Goal: Information Seeking & Learning: Learn about a topic

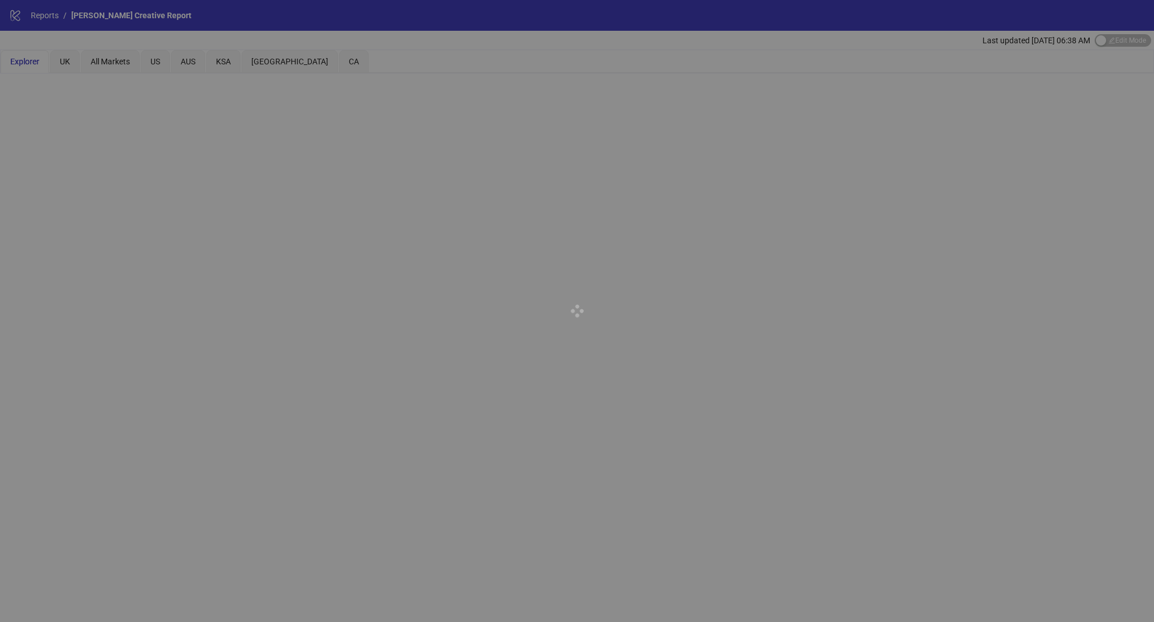
click at [425, 289] on div at bounding box center [577, 311] width 1154 height 622
click at [113, 56] on div at bounding box center [577, 311] width 1154 height 622
click at [107, 73] on div at bounding box center [577, 311] width 1154 height 622
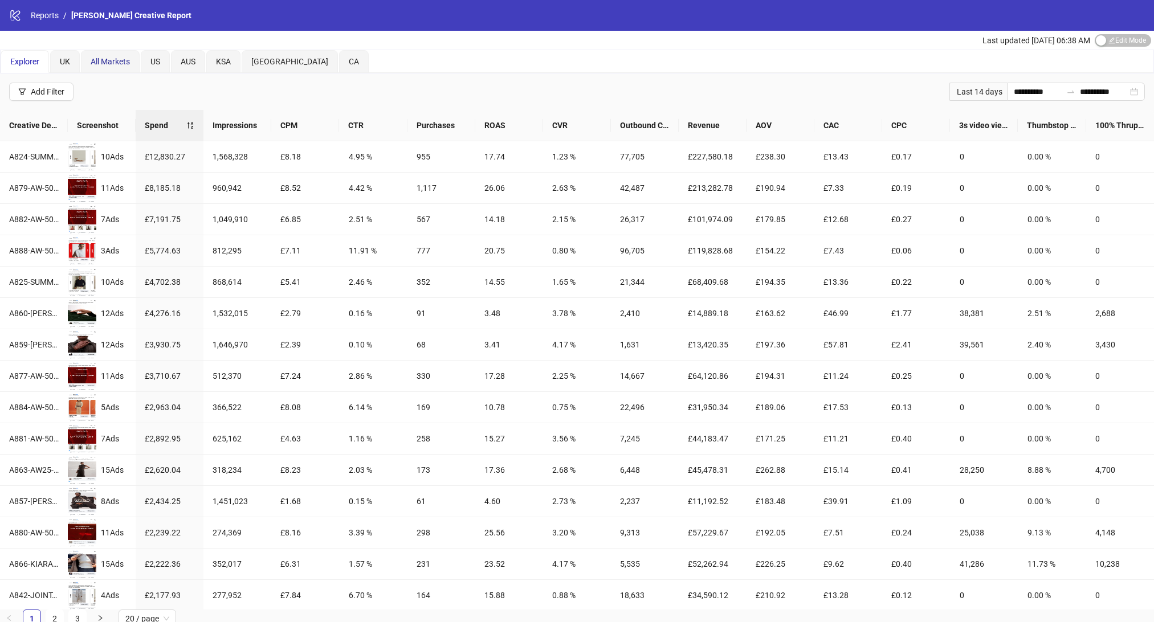
click at [100, 63] on span "All Markets" at bounding box center [110, 61] width 39 height 9
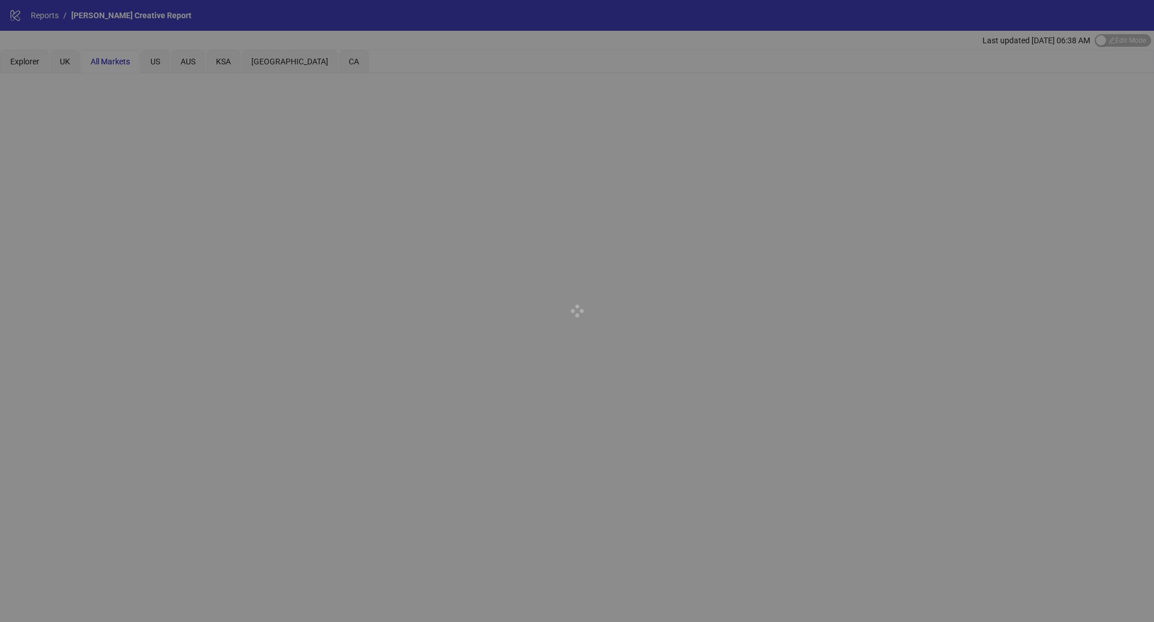
click at [1035, 40] on div at bounding box center [577, 311] width 1154 height 622
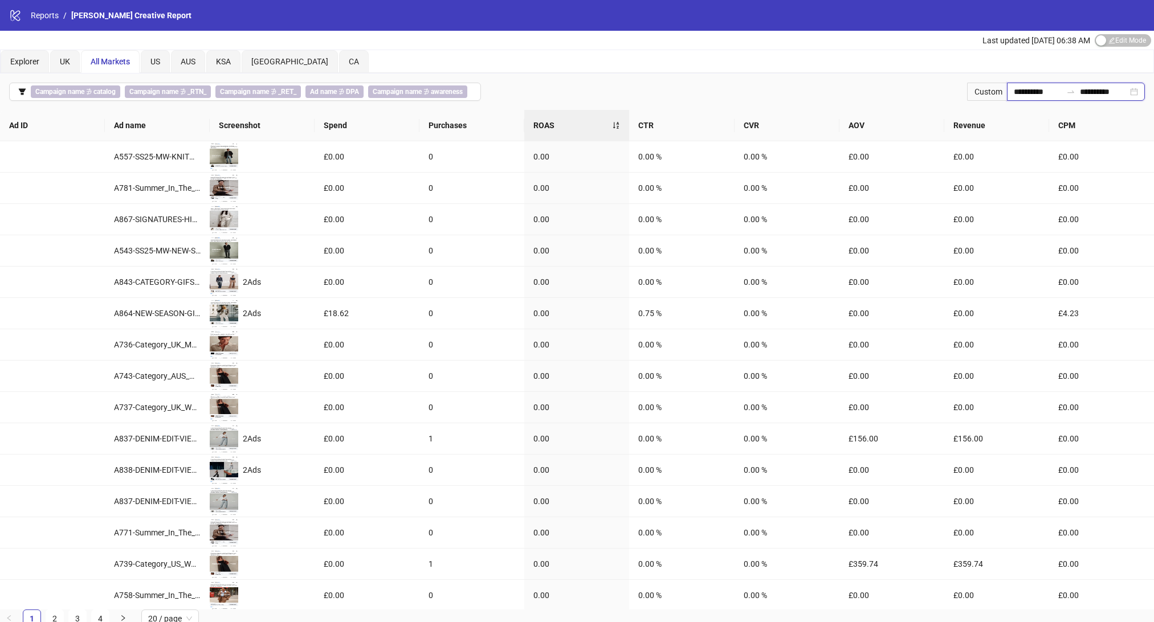
click at [1037, 91] on input "**********" at bounding box center [1038, 91] width 48 height 13
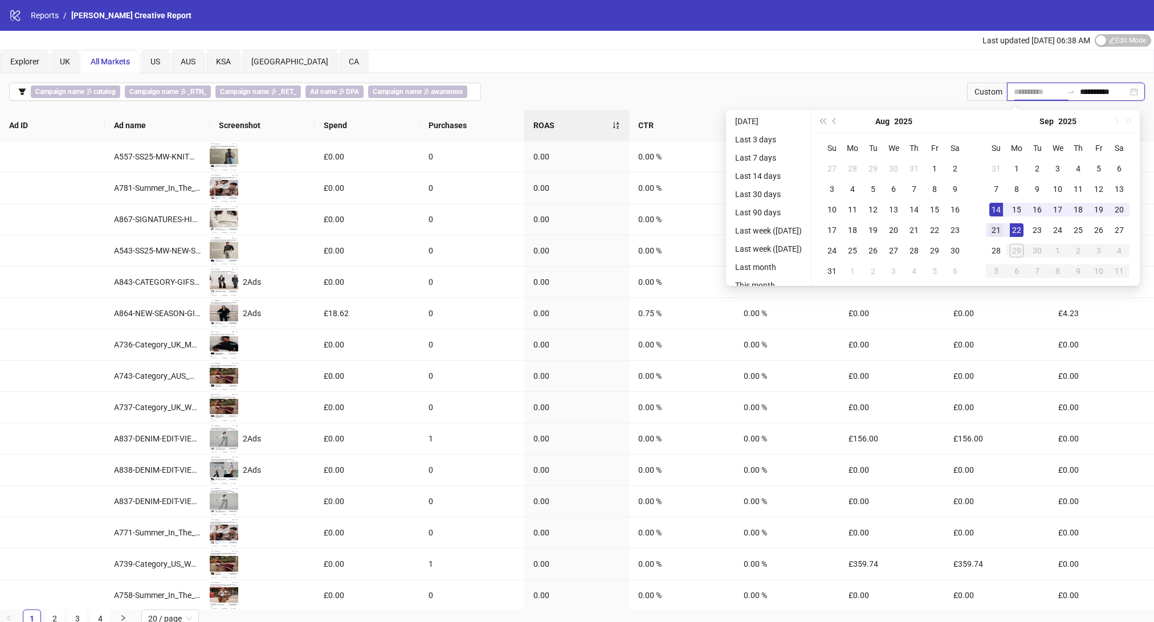
type input "**********"
click at [1002, 230] on div "21" at bounding box center [996, 230] width 14 height 14
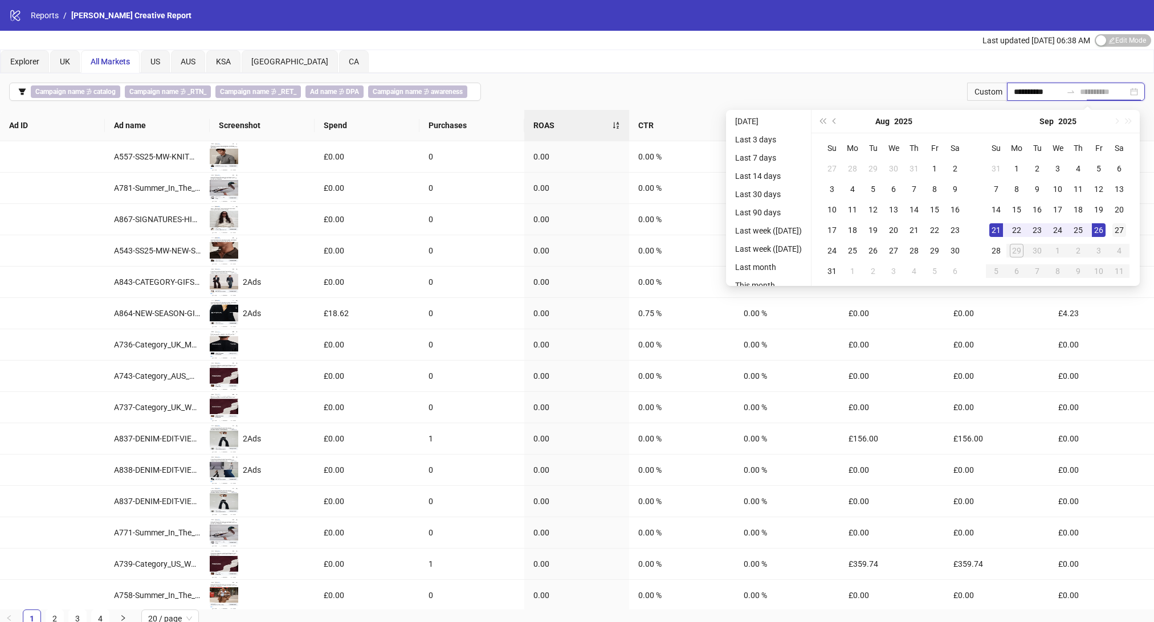
type input "**********"
click at [1121, 227] on div "27" at bounding box center [1120, 230] width 14 height 14
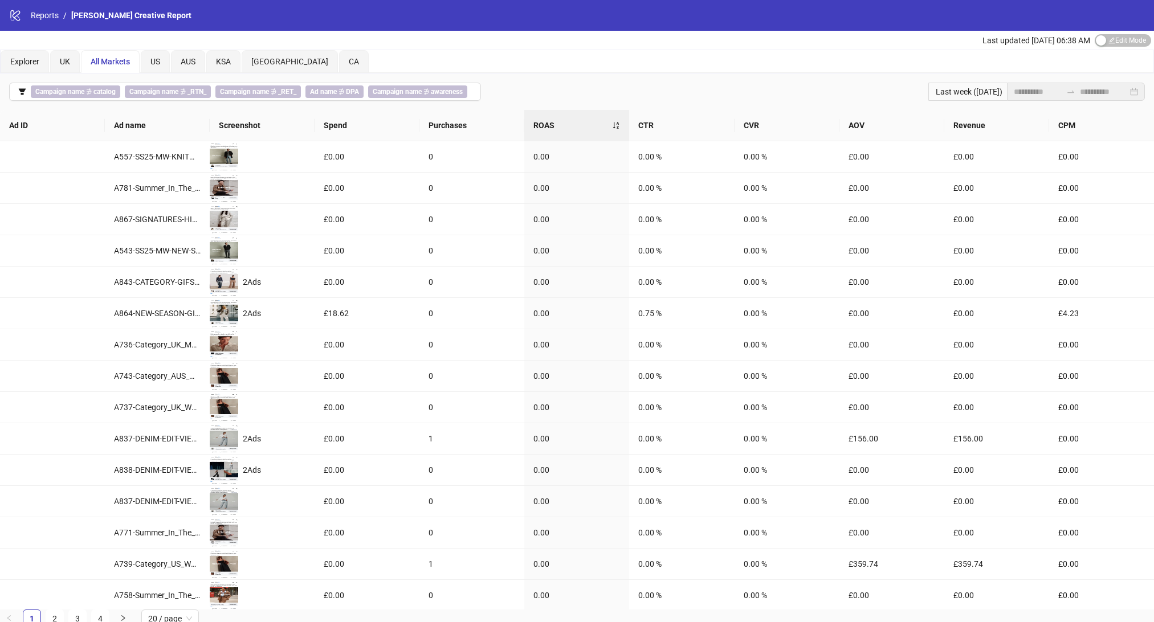
click at [877, 70] on div "Explorer UK All Markets US AUS KSA UAE CA" at bounding box center [577, 61] width 1153 height 23
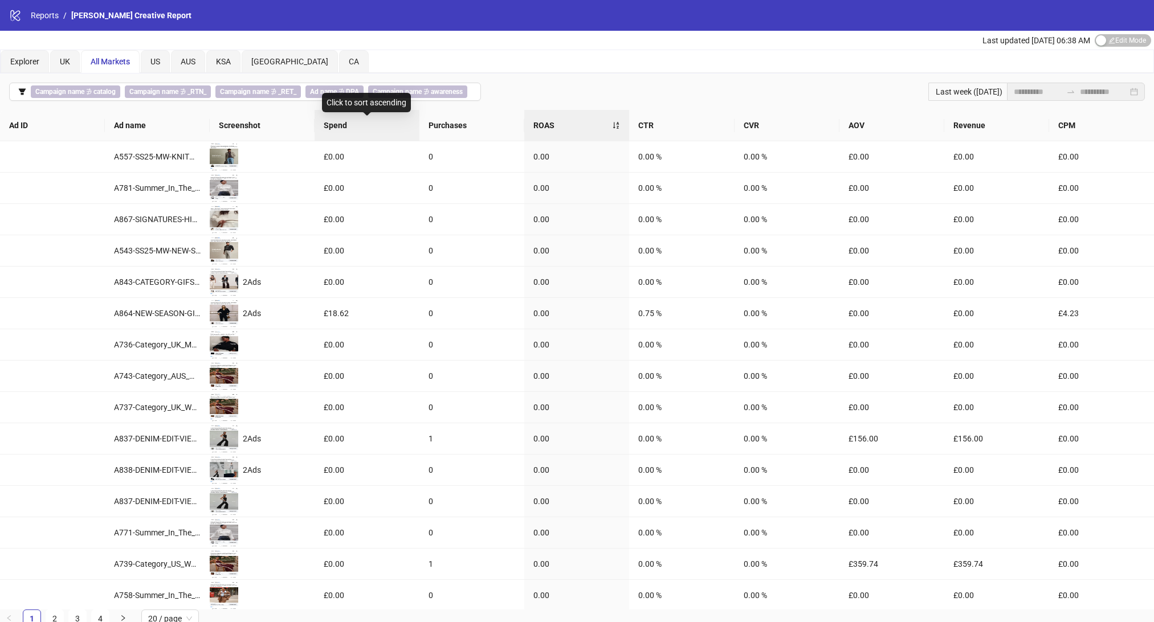
click at [352, 132] on div "Spend" at bounding box center [367, 125] width 87 height 13
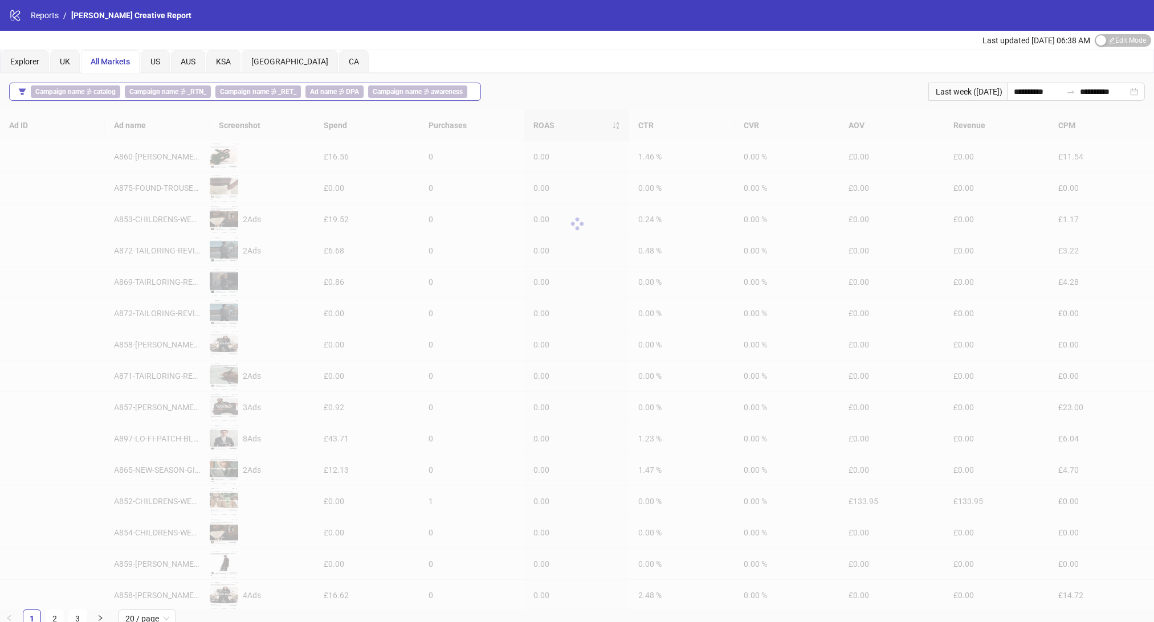
click at [120, 91] on div "Campaign name ∌ catalog Campaign name ∌ _RTN_ Campaign name ∌ _RET_ Ad name ∌ D…" at bounding box center [251, 91] width 441 height 13
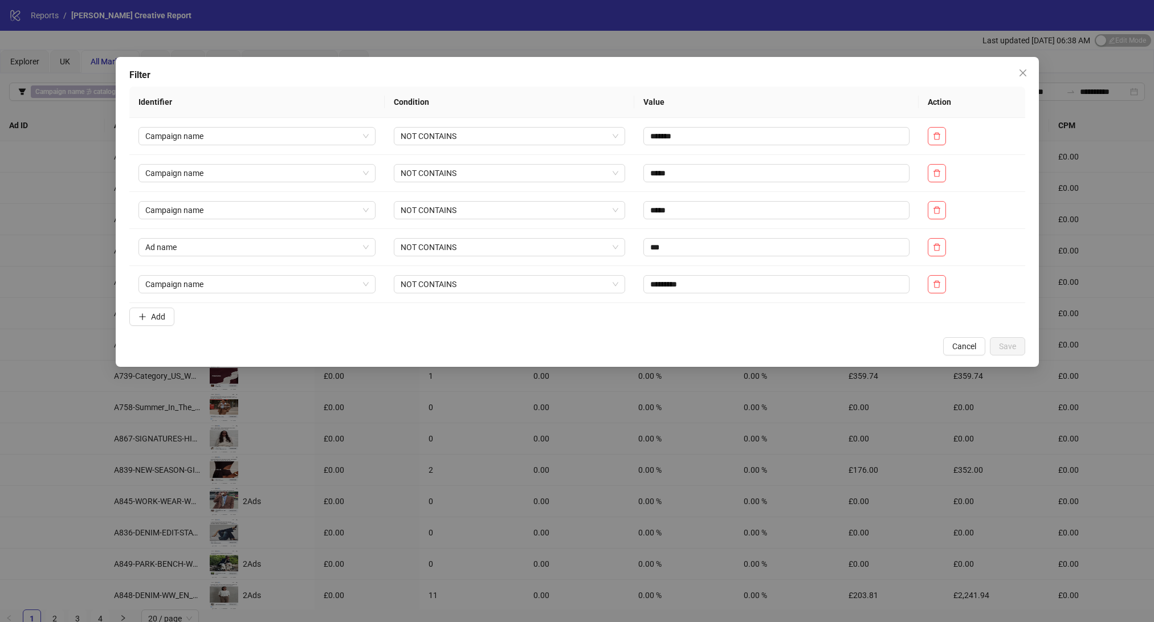
click at [774, 44] on div "Filter Identifier Condition Value Action Campaign name NOT CONTAINS ******* Cam…" at bounding box center [577, 311] width 1154 height 622
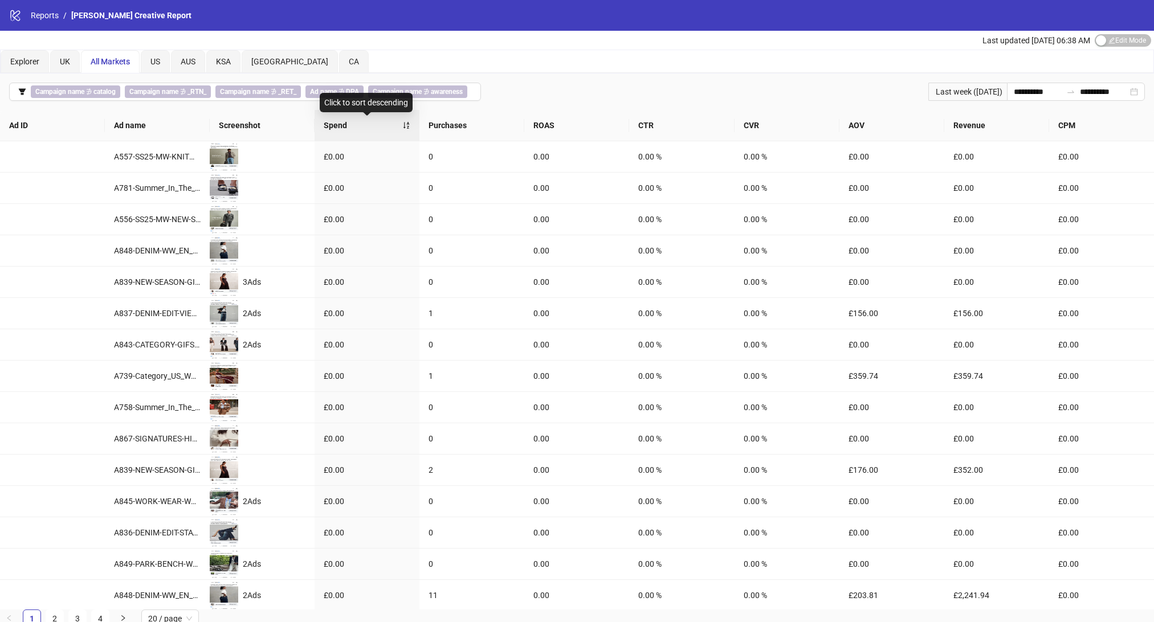
click at [372, 131] on span "Spend" at bounding box center [363, 125] width 79 height 13
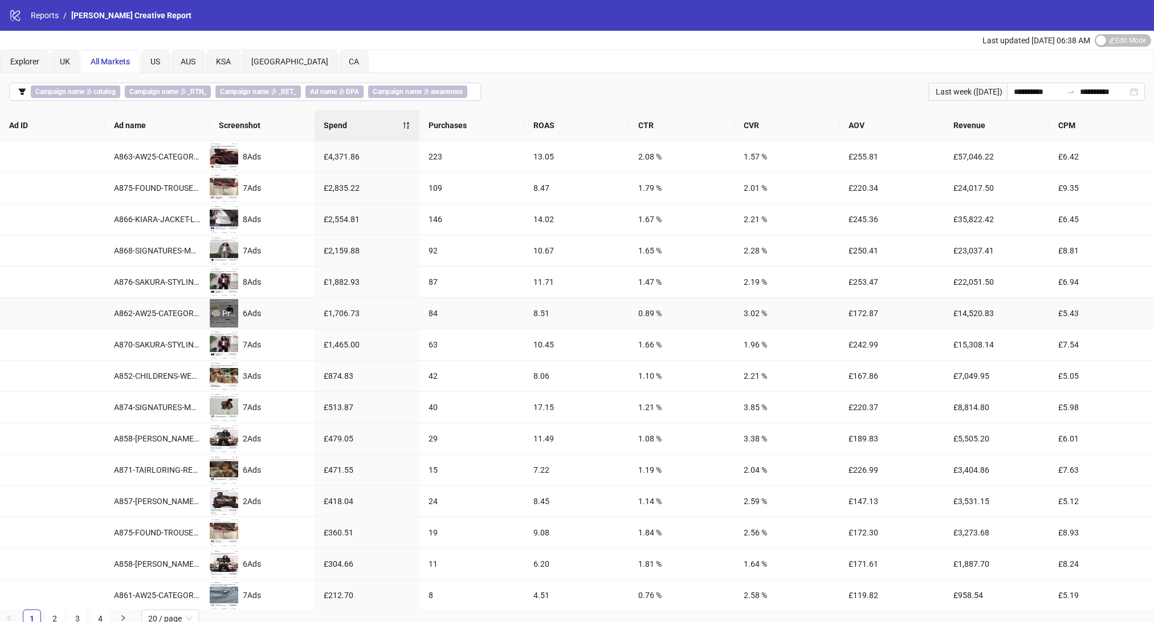
click at [222, 320] on div "Preview" at bounding box center [224, 313] width 28 height 13
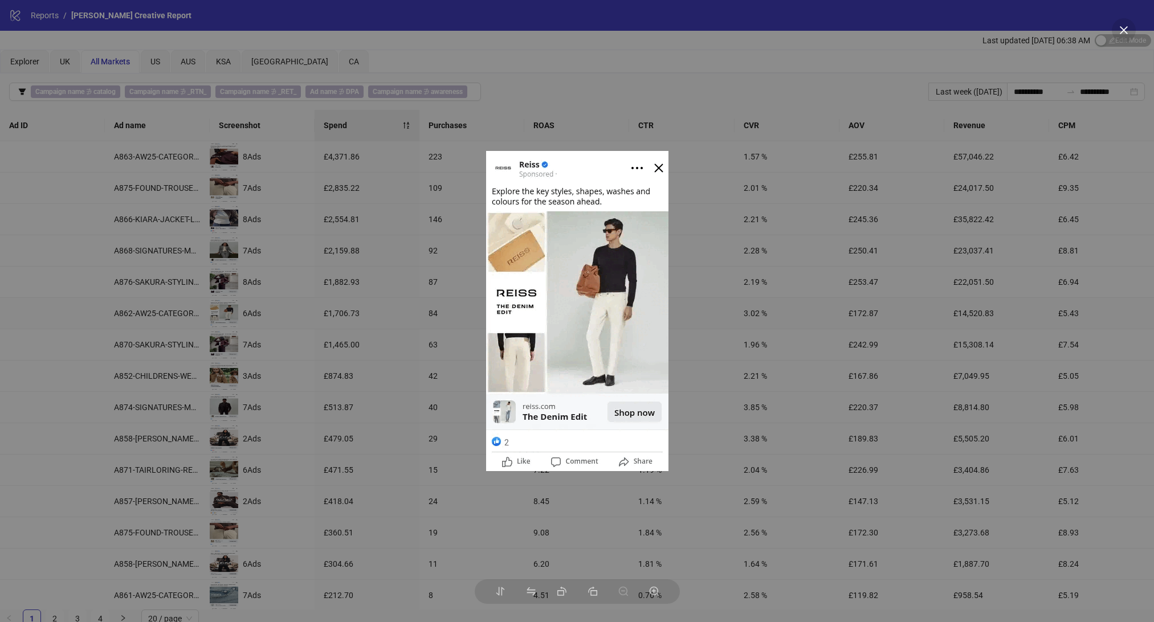
click at [397, 358] on div at bounding box center [577, 311] width 1154 height 622
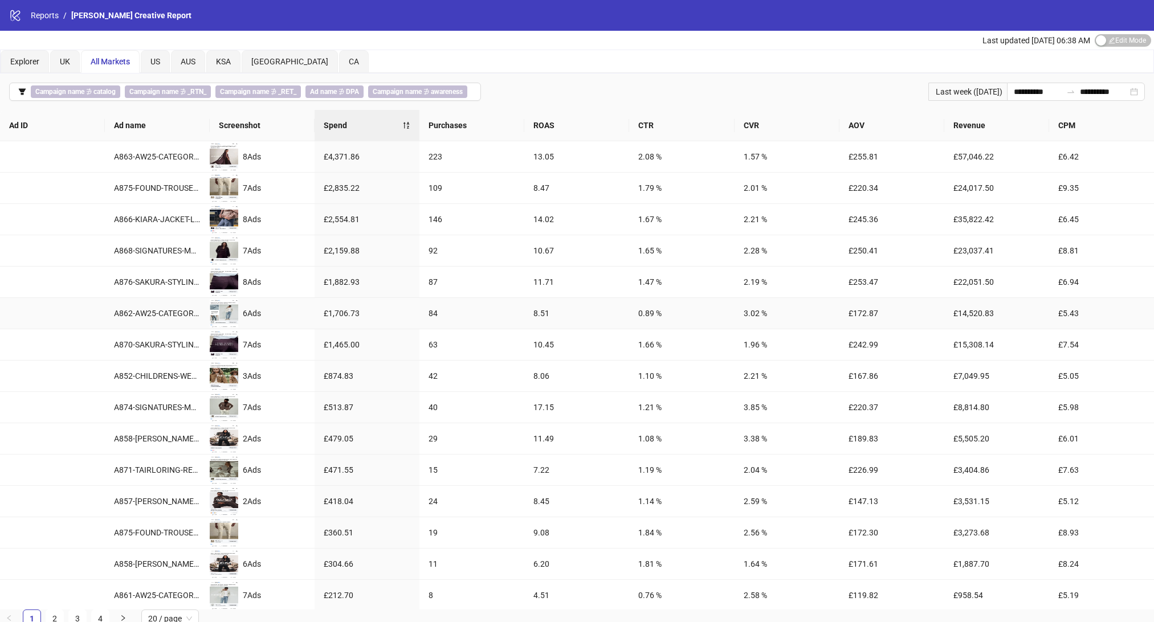
scroll to position [16, 0]
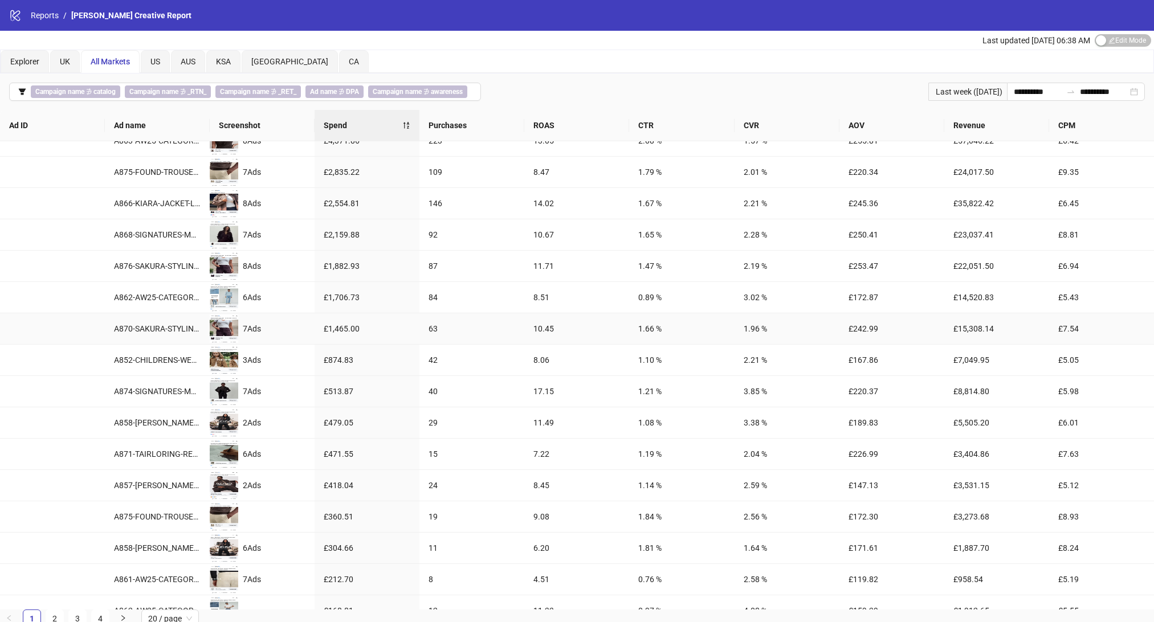
click at [434, 320] on td "63" at bounding box center [471, 328] width 105 height 31
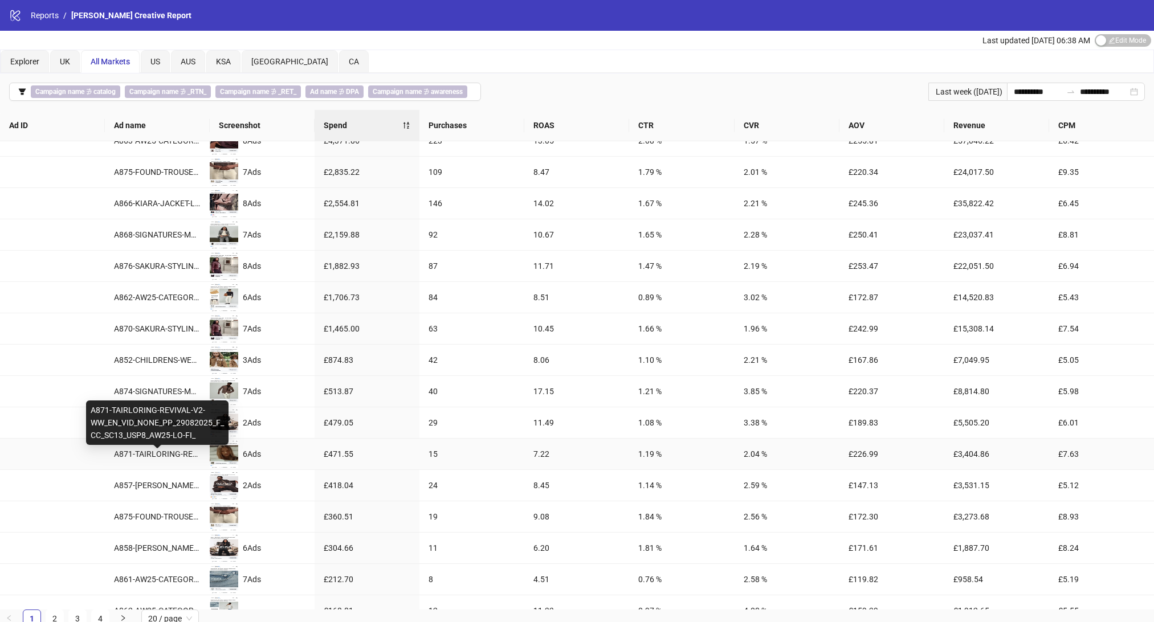
scroll to position [0, 0]
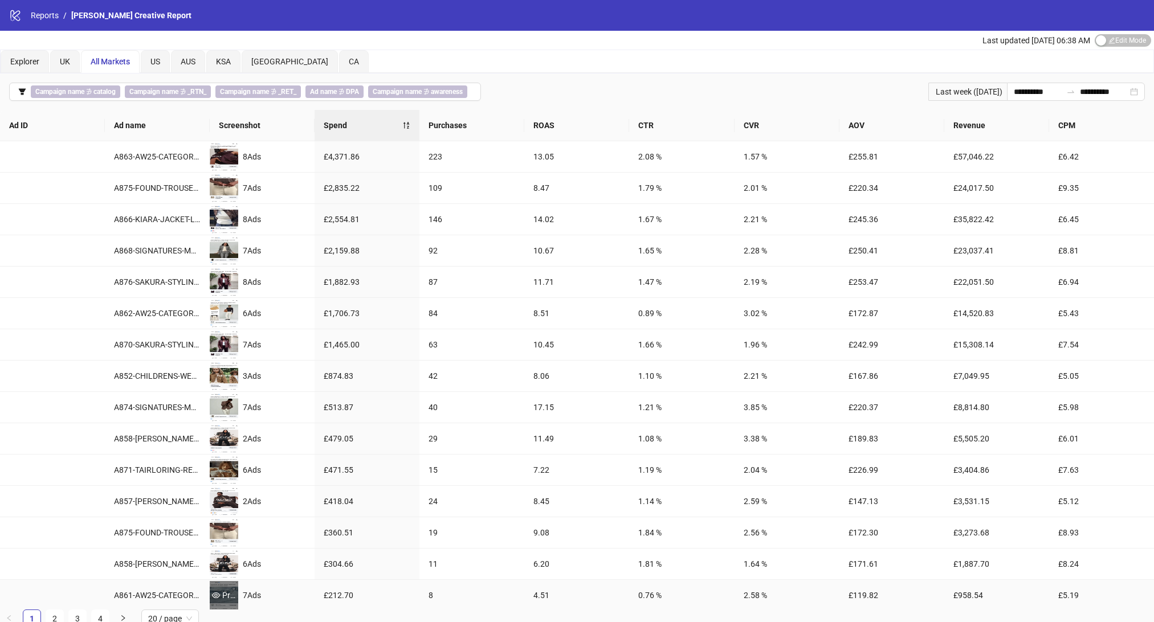
click at [227, 598] on div "Preview" at bounding box center [224, 595] width 28 height 13
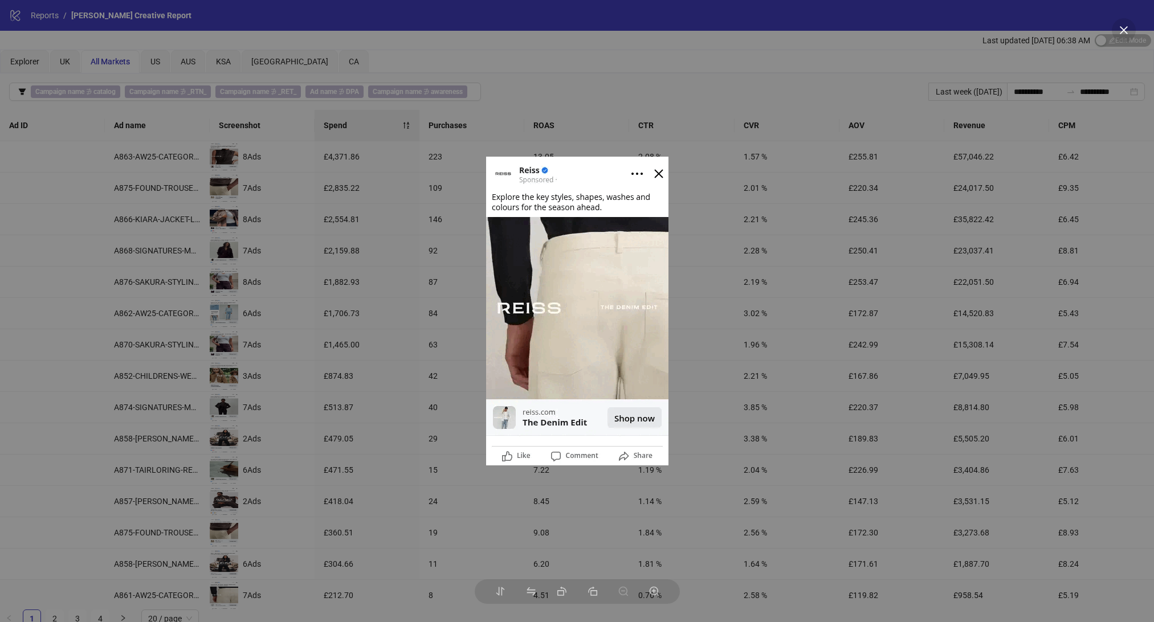
click at [597, 295] on img at bounding box center [577, 311] width 182 height 309
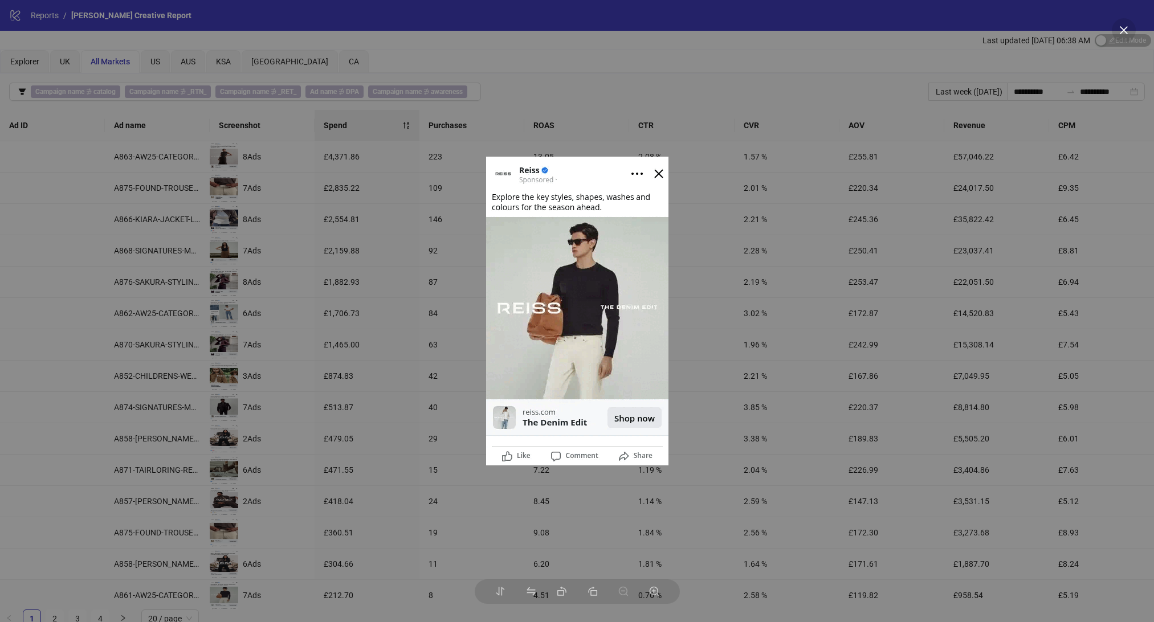
click at [756, 89] on div at bounding box center [577, 311] width 1154 height 622
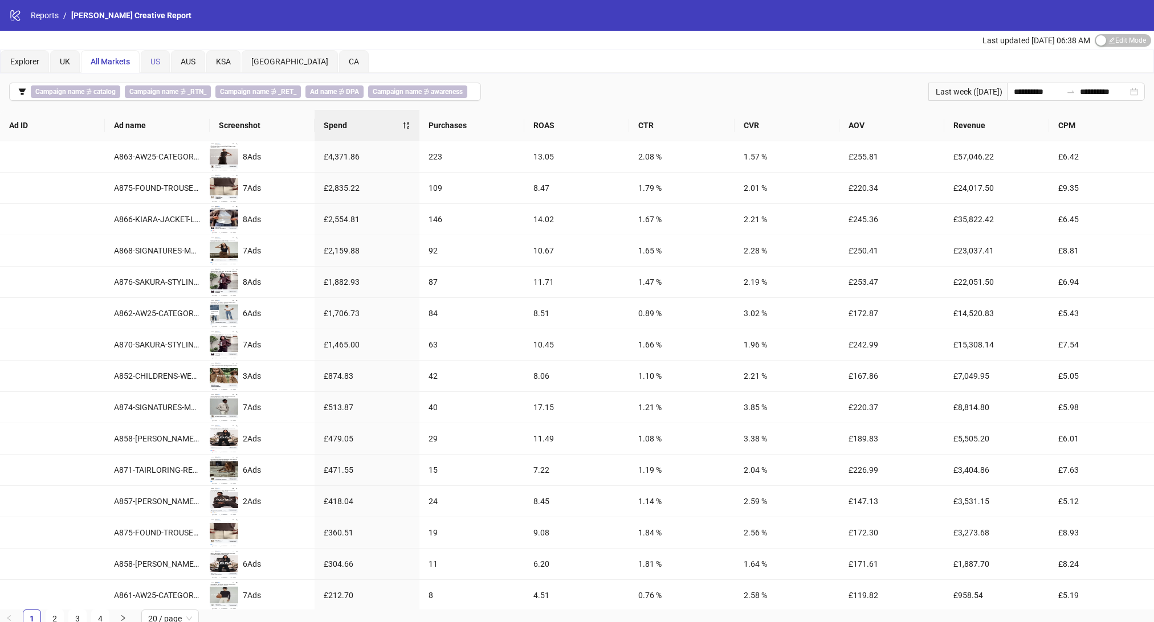
click at [164, 62] on div "US" at bounding box center [155, 61] width 29 height 23
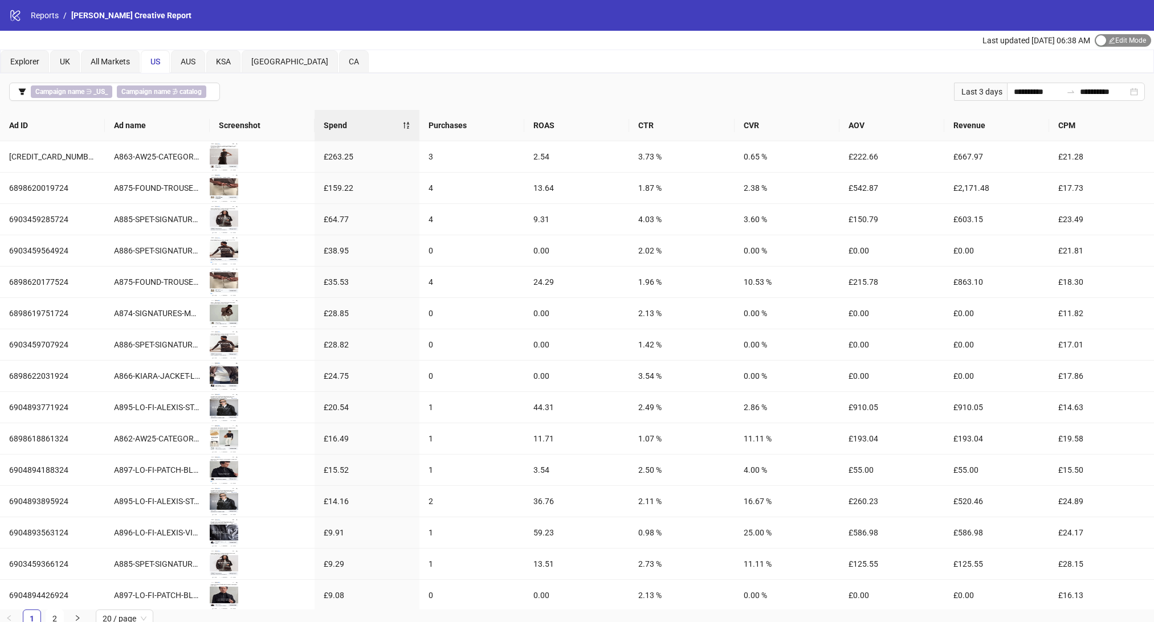
click at [1101, 42] on div "button" at bounding box center [1101, 40] width 10 height 10
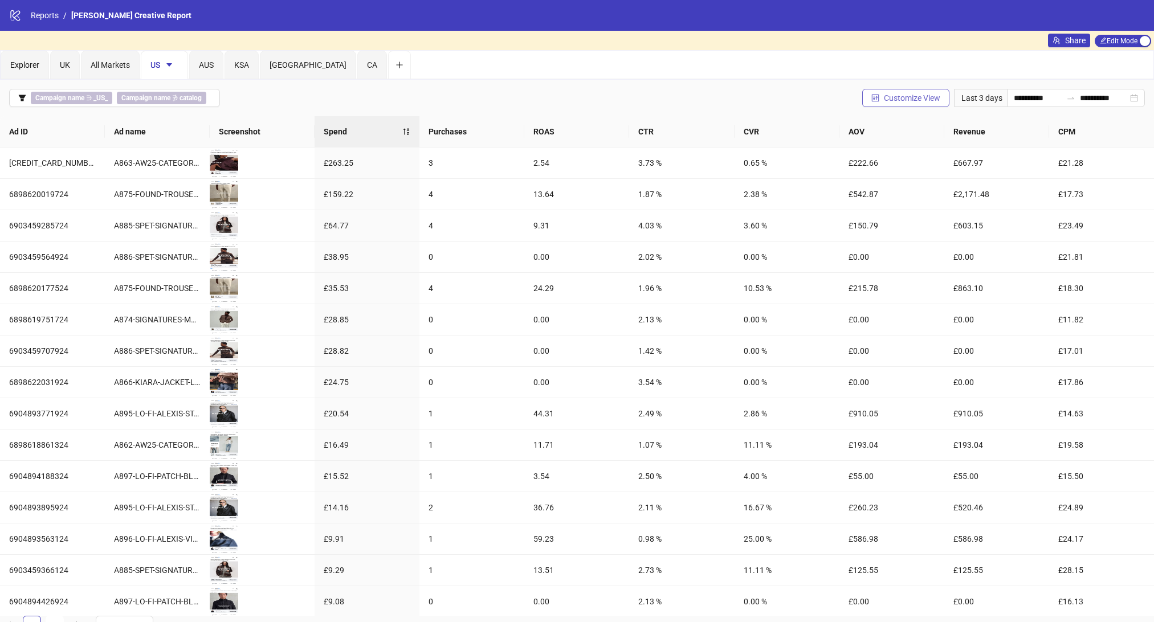
click at [892, 93] on span "Customize View" at bounding box center [912, 97] width 56 height 9
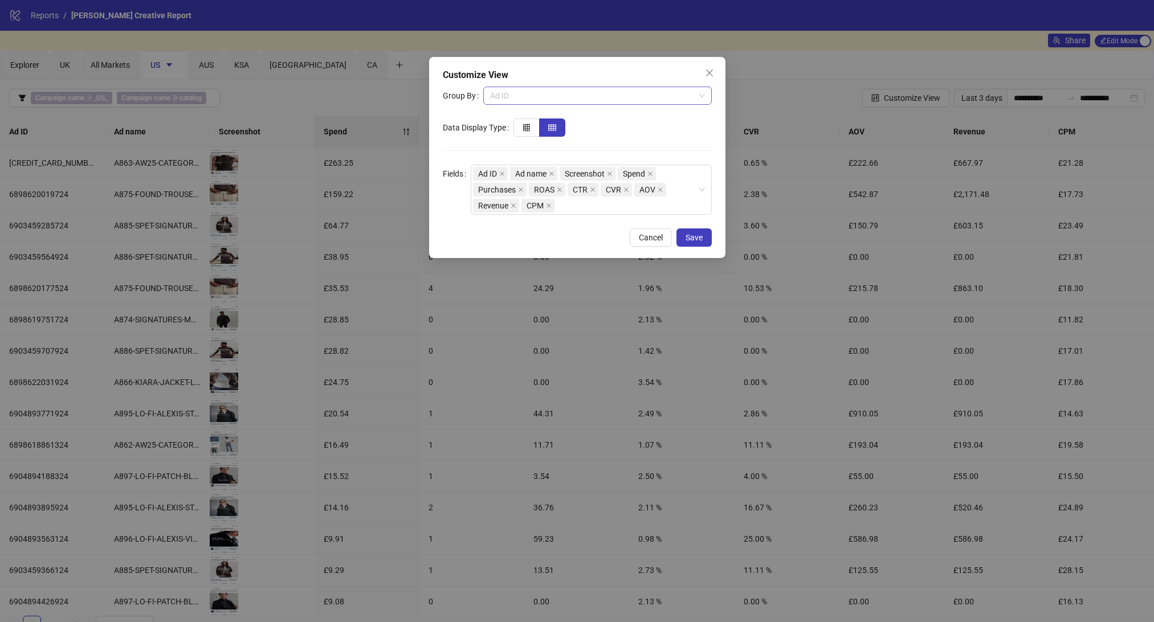
click at [529, 92] on span "Ad ID" at bounding box center [597, 95] width 215 height 17
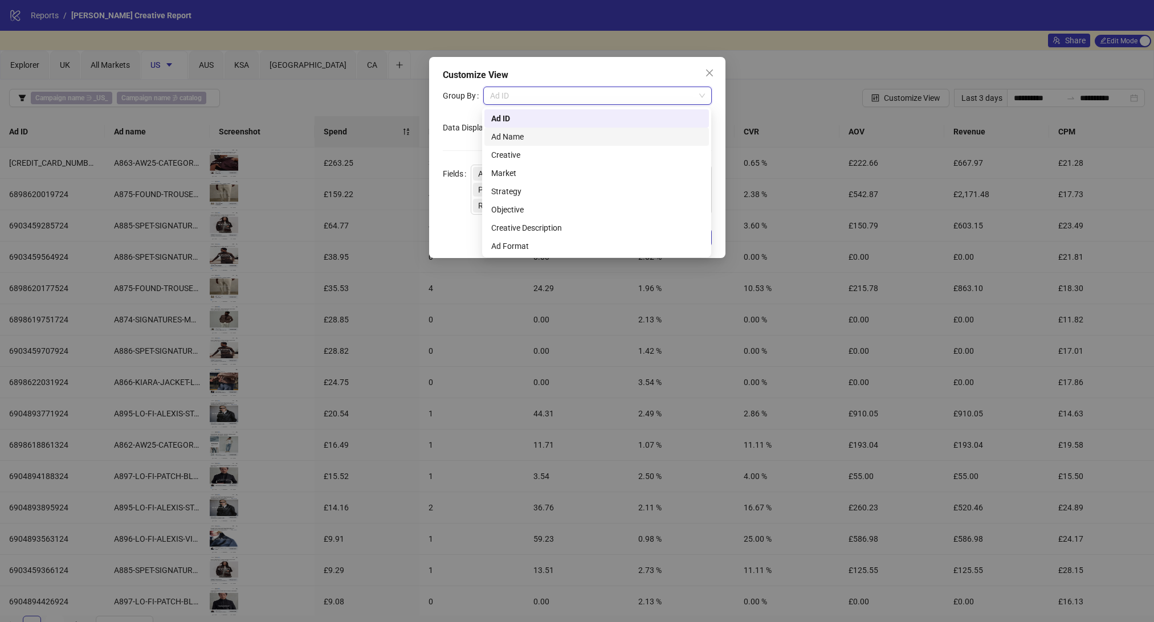
click at [522, 135] on div "Ad Name" at bounding box center [596, 137] width 211 height 13
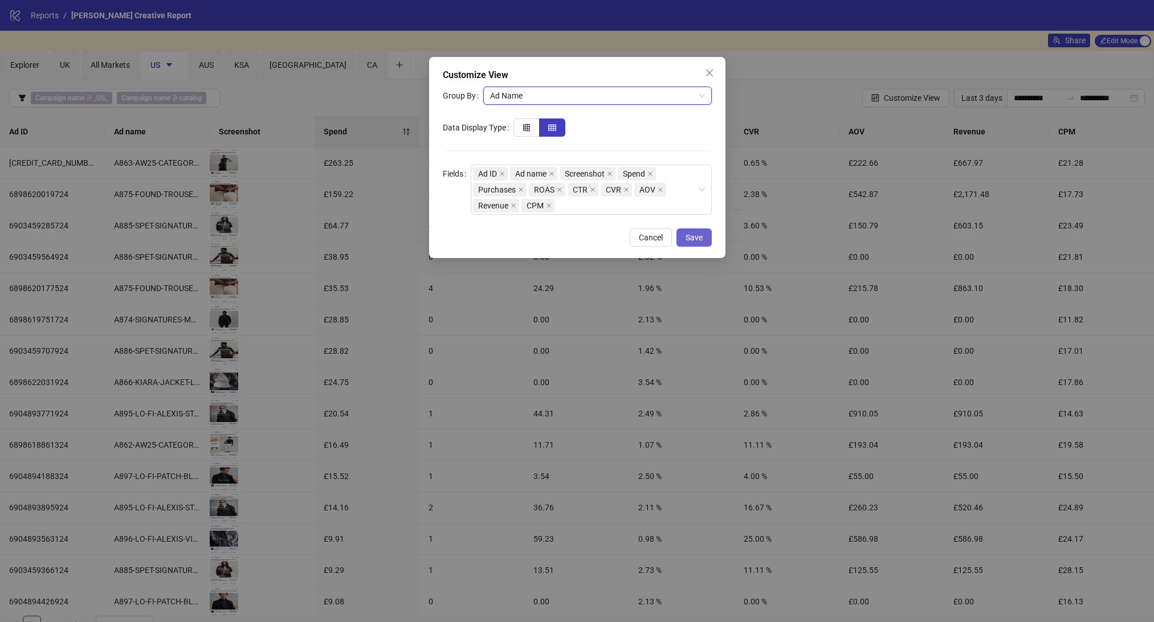
click at [698, 242] on span "Save" at bounding box center [694, 237] width 17 height 9
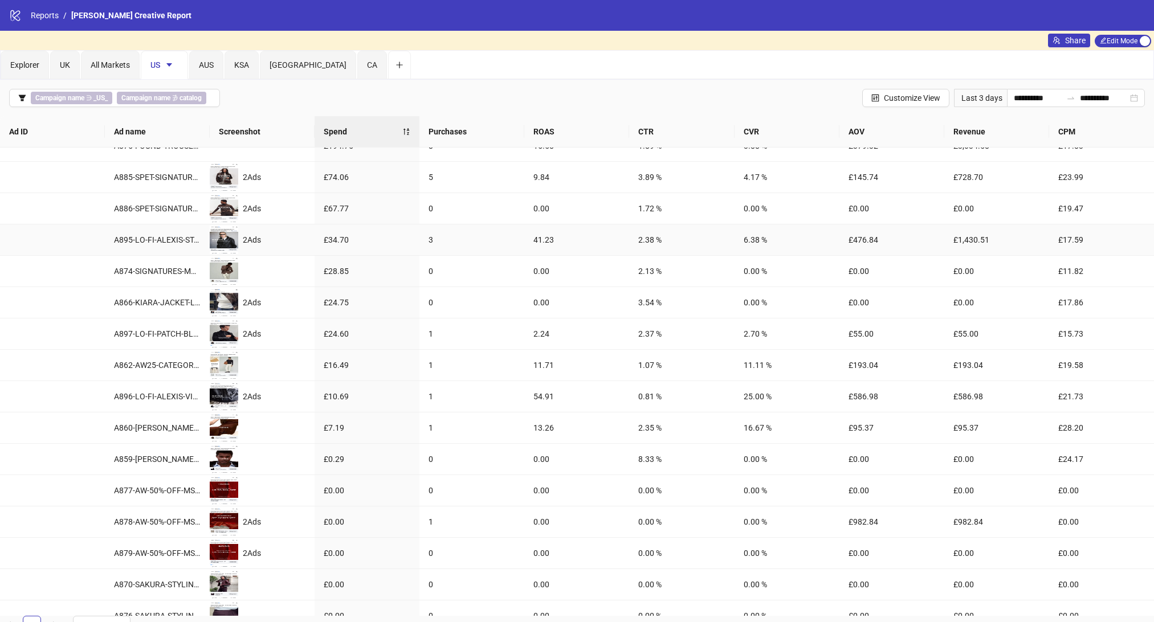
scroll to position [47, 0]
click at [526, 439] on td "13.26" at bounding box center [576, 429] width 105 height 31
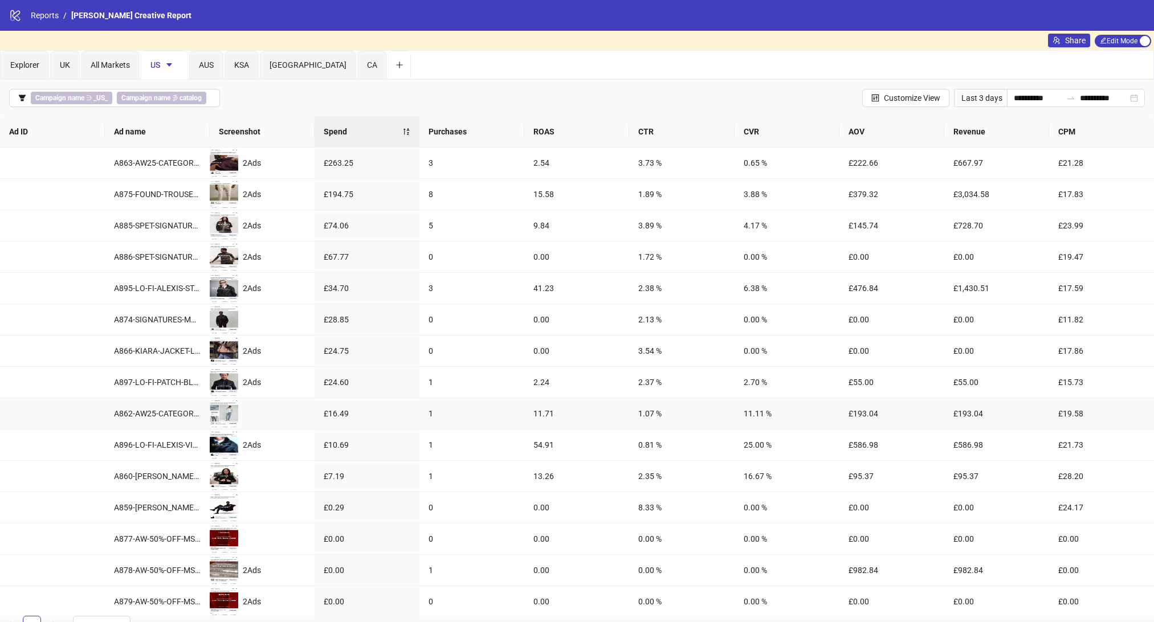
scroll to position [4, 0]
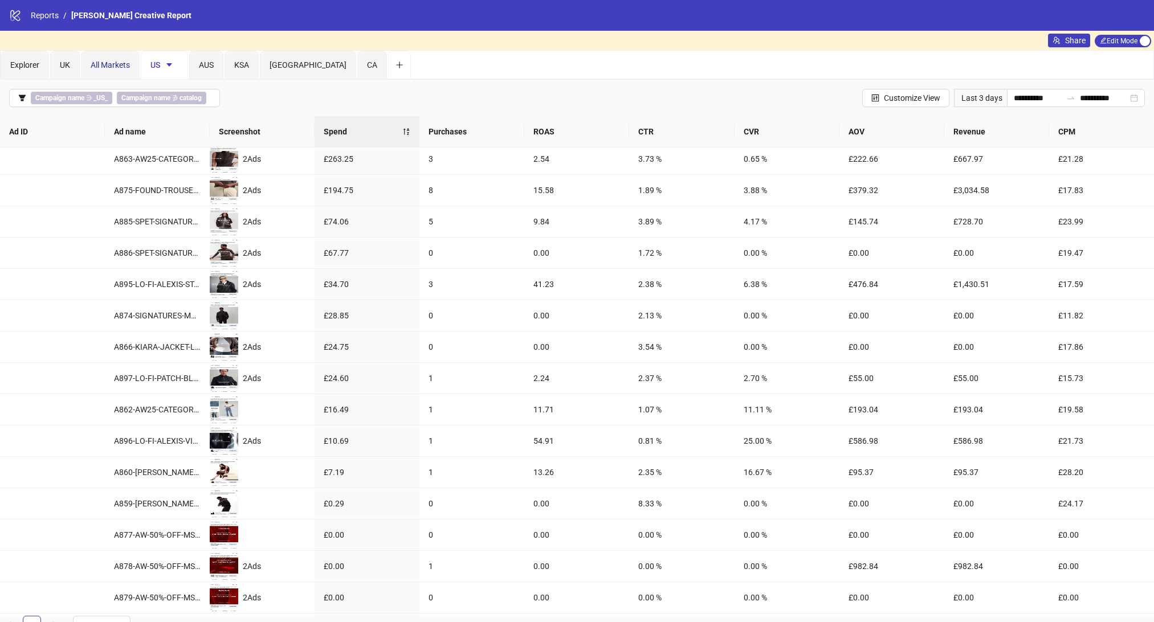
click at [113, 68] on span "All Markets" at bounding box center [110, 64] width 39 height 9
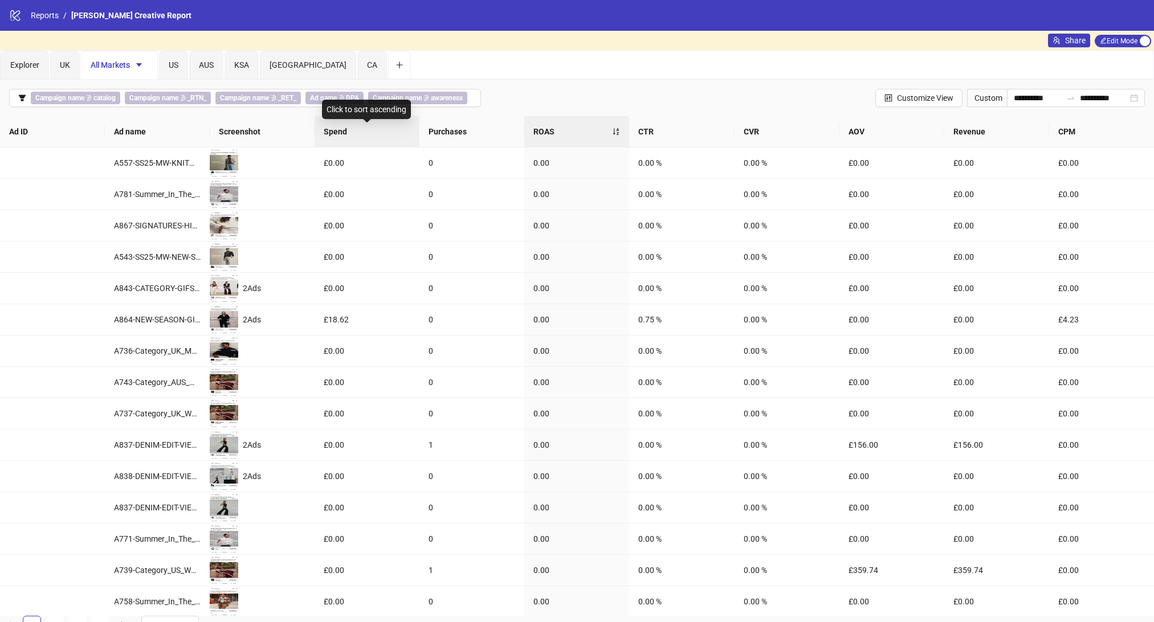
click at [341, 133] on span "Spend" at bounding box center [367, 131] width 87 height 13
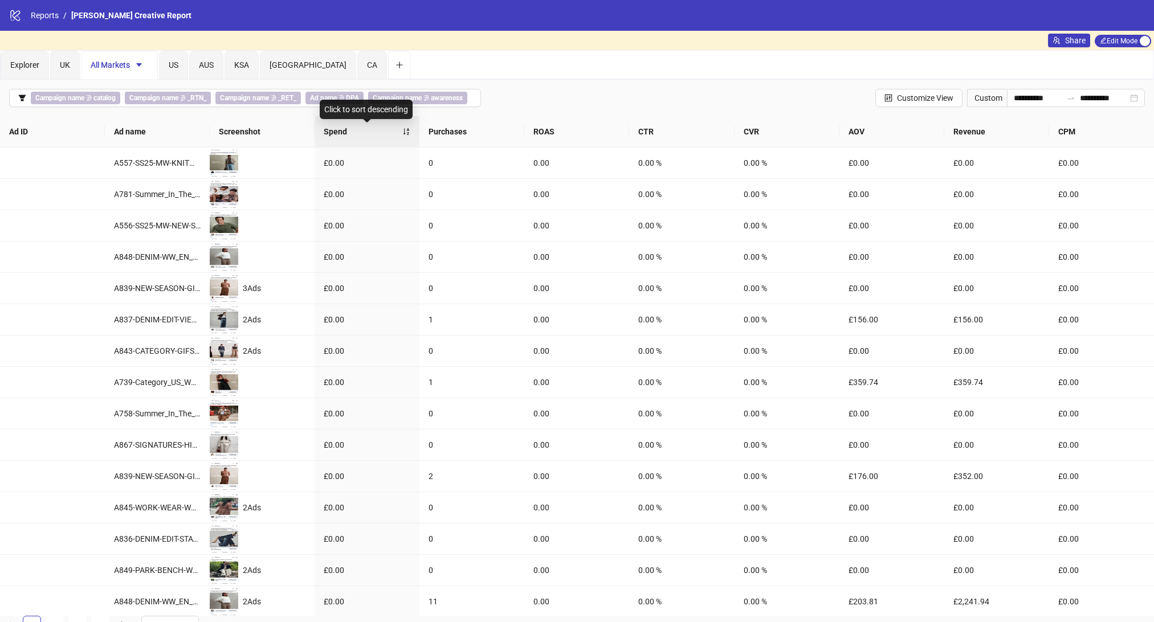
click at [377, 126] on span "Spend" at bounding box center [363, 131] width 79 height 13
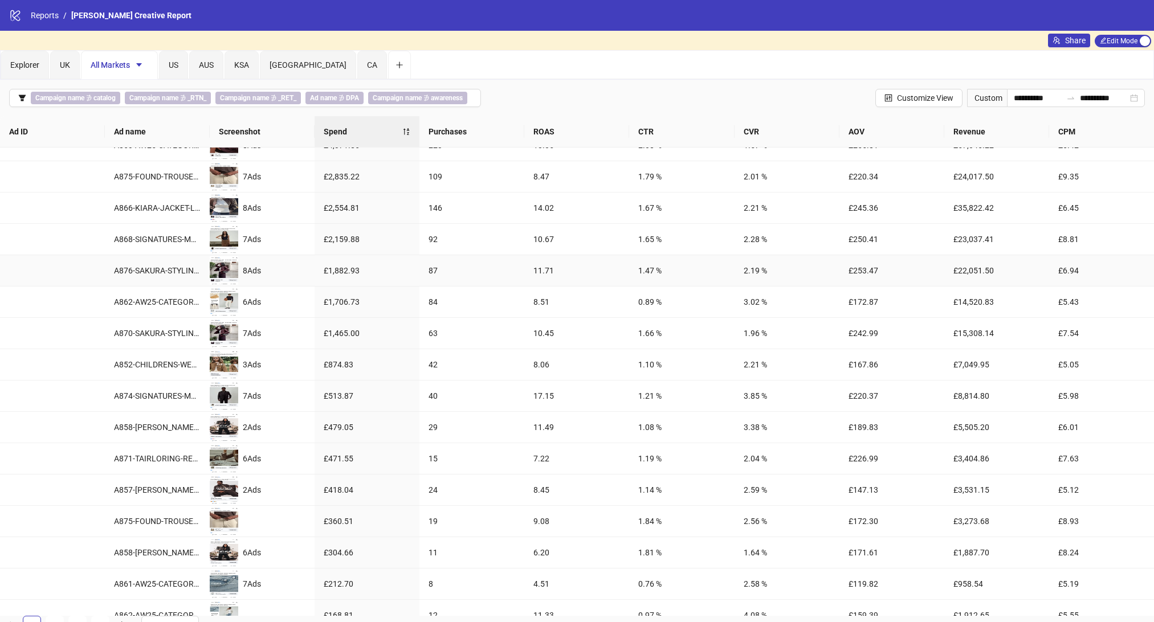
scroll to position [6, 0]
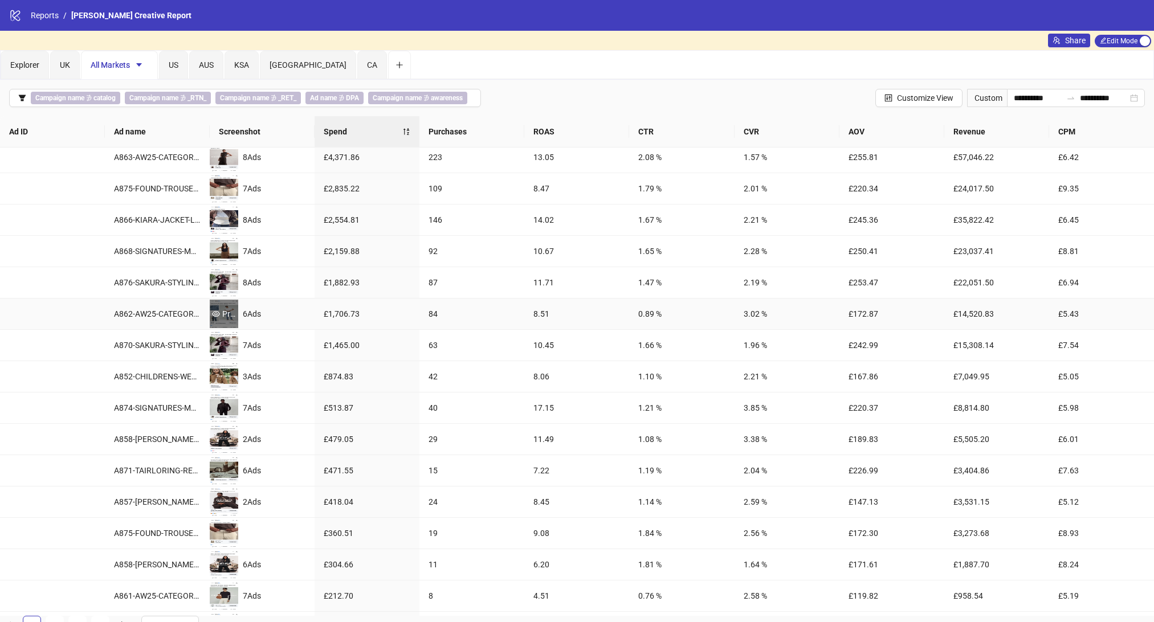
click at [225, 316] on div "Preview" at bounding box center [224, 314] width 28 height 13
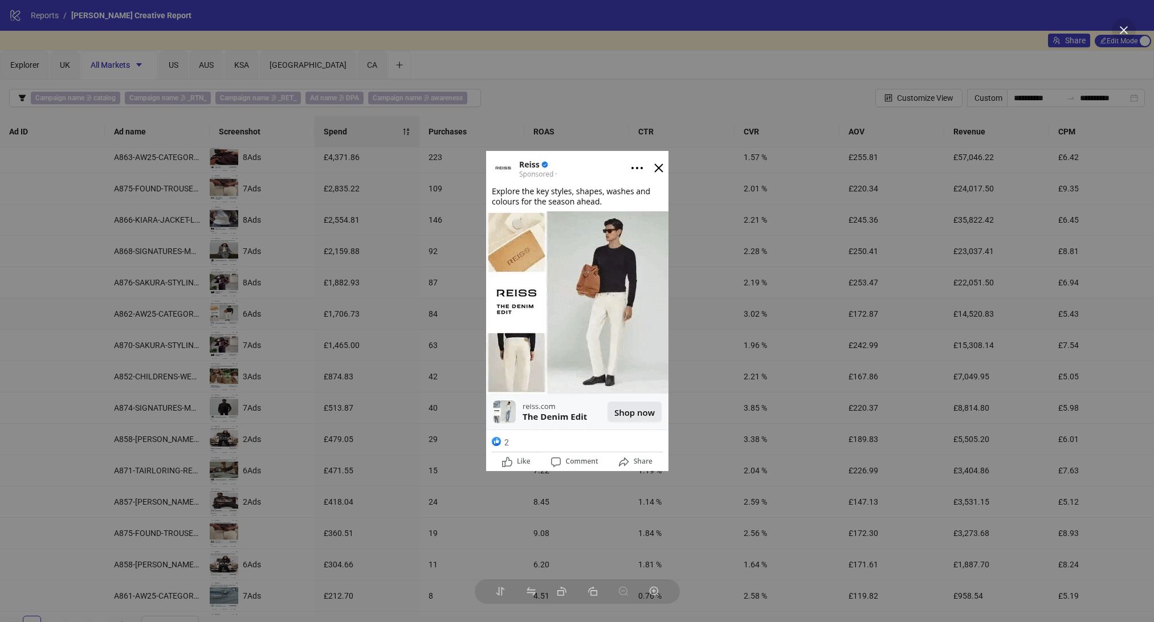
click at [296, 308] on div at bounding box center [577, 311] width 1154 height 622
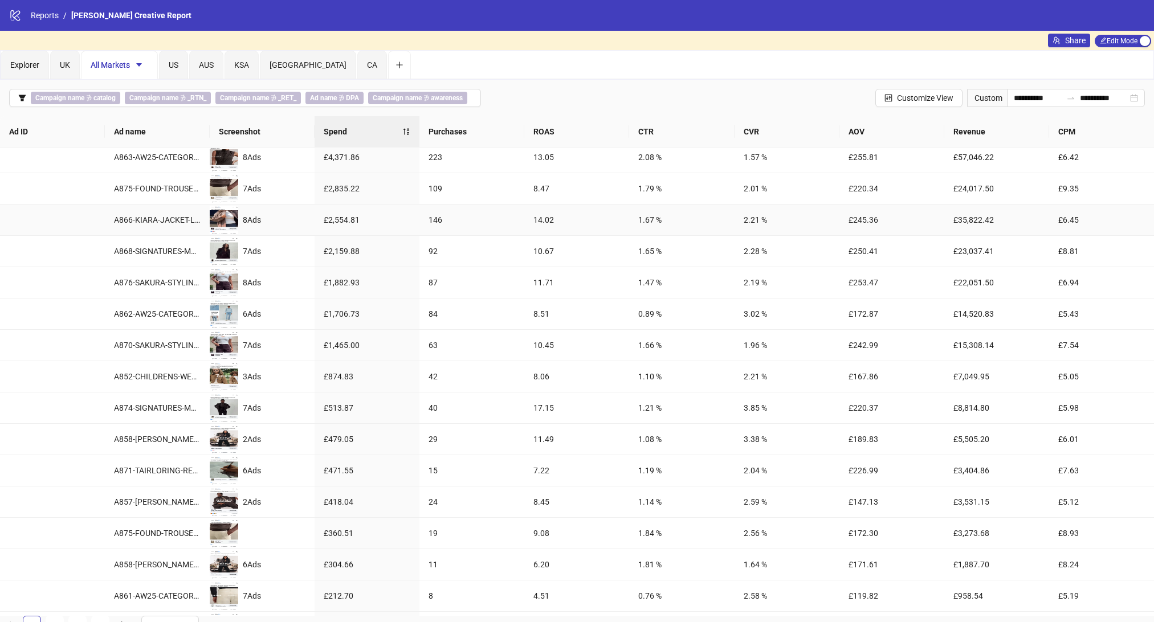
scroll to position [0, 0]
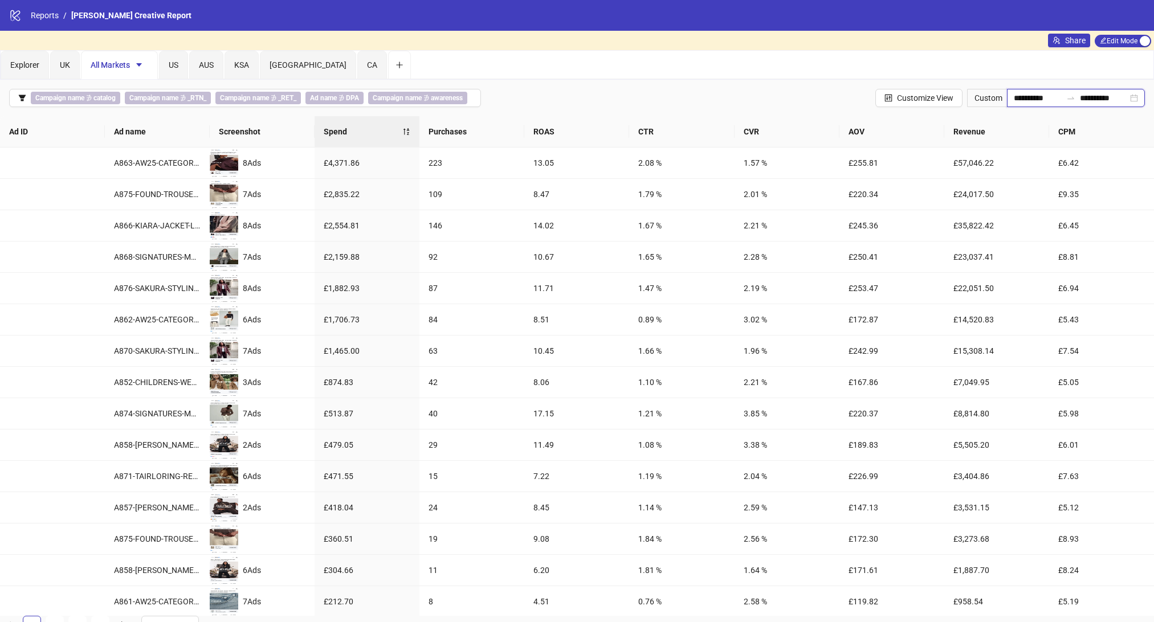
click at [1039, 101] on input "**********" at bounding box center [1038, 98] width 48 height 13
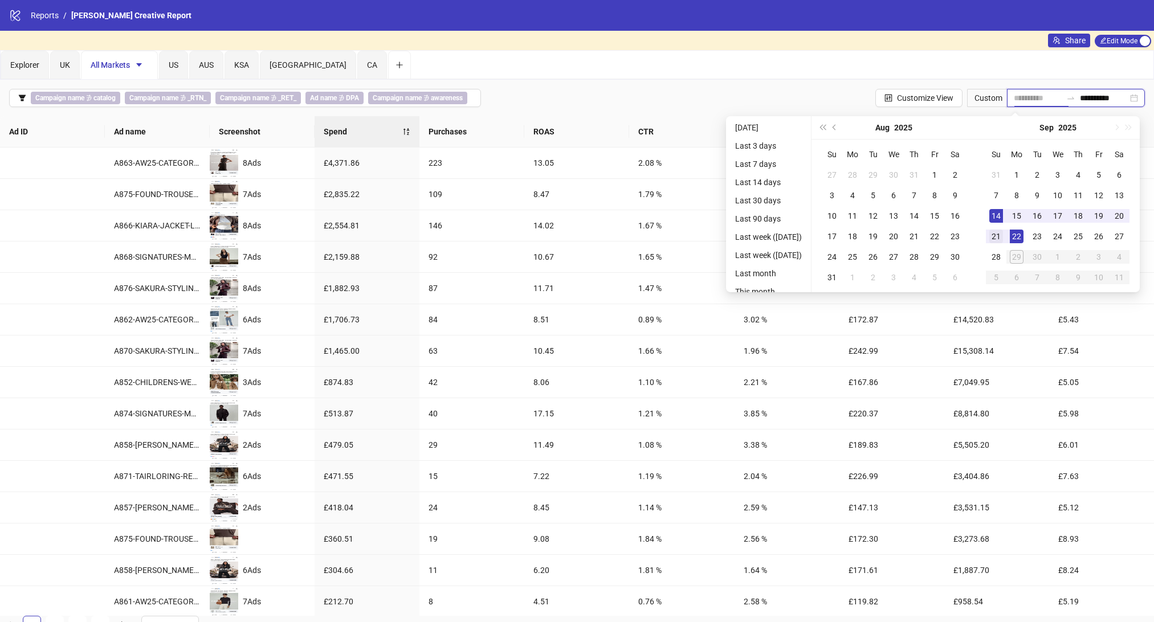
type input "**********"
click at [1000, 235] on div "21" at bounding box center [996, 237] width 14 height 14
type input "**********"
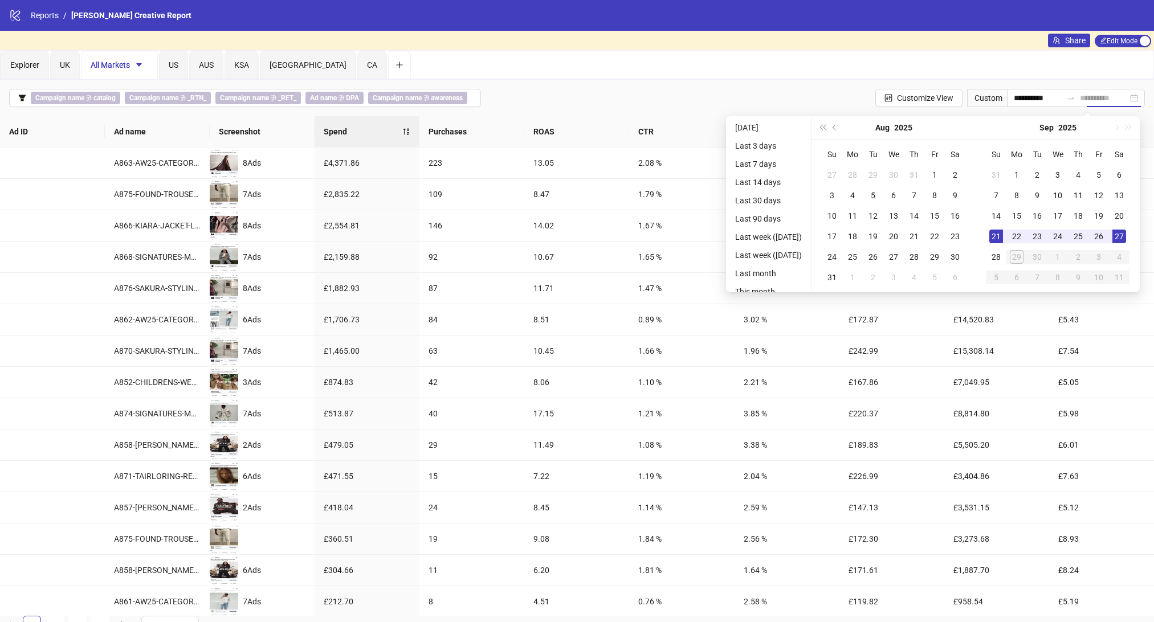
click at [1126, 234] on div "27" at bounding box center [1120, 237] width 14 height 14
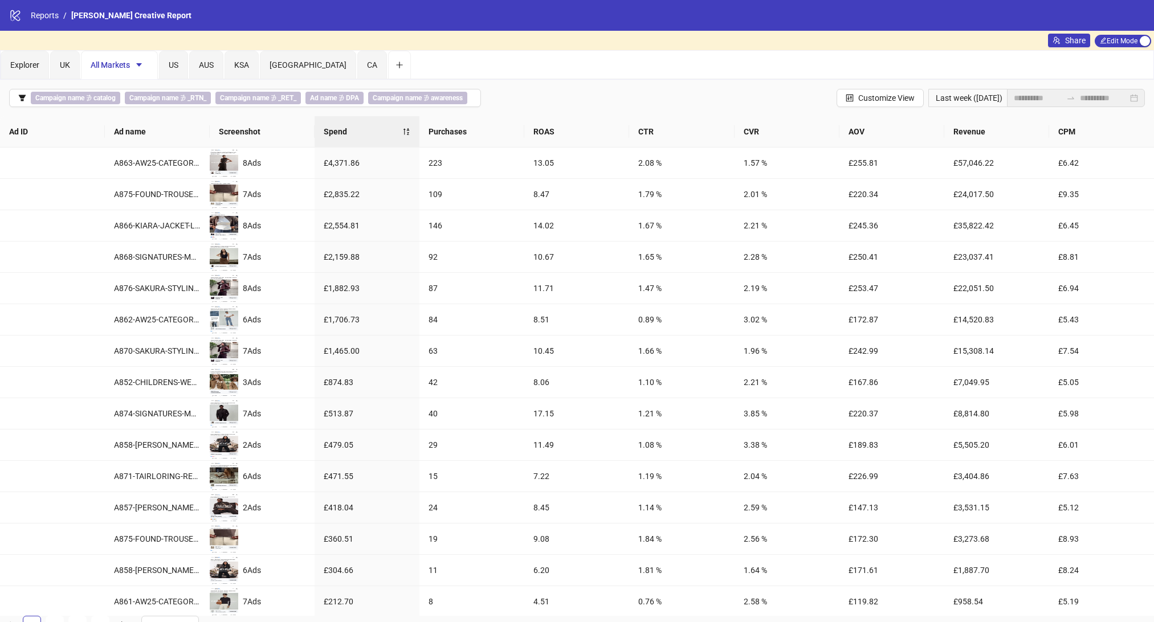
click at [907, 78] on div "Explorer UK All Markets US AUS KSA UAE CA" at bounding box center [577, 65] width 1153 height 28
click at [1137, 39] on span "Edit Mode Edit Mode" at bounding box center [1123, 41] width 56 height 13
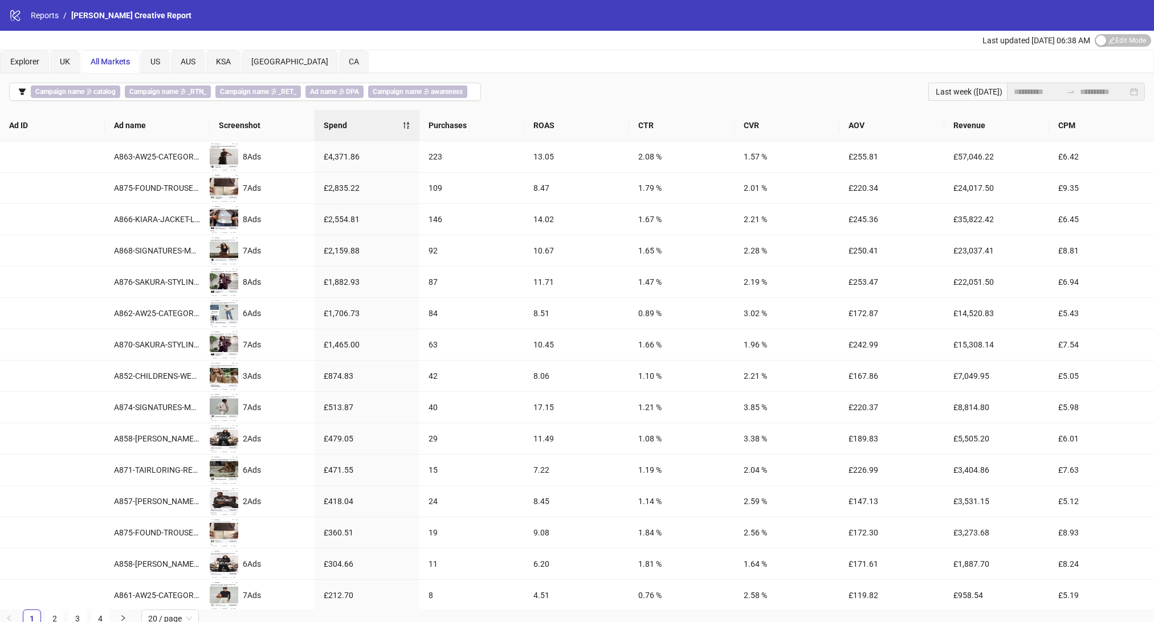
click at [974, 89] on div "Last week (Sunday)" at bounding box center [967, 92] width 79 height 18
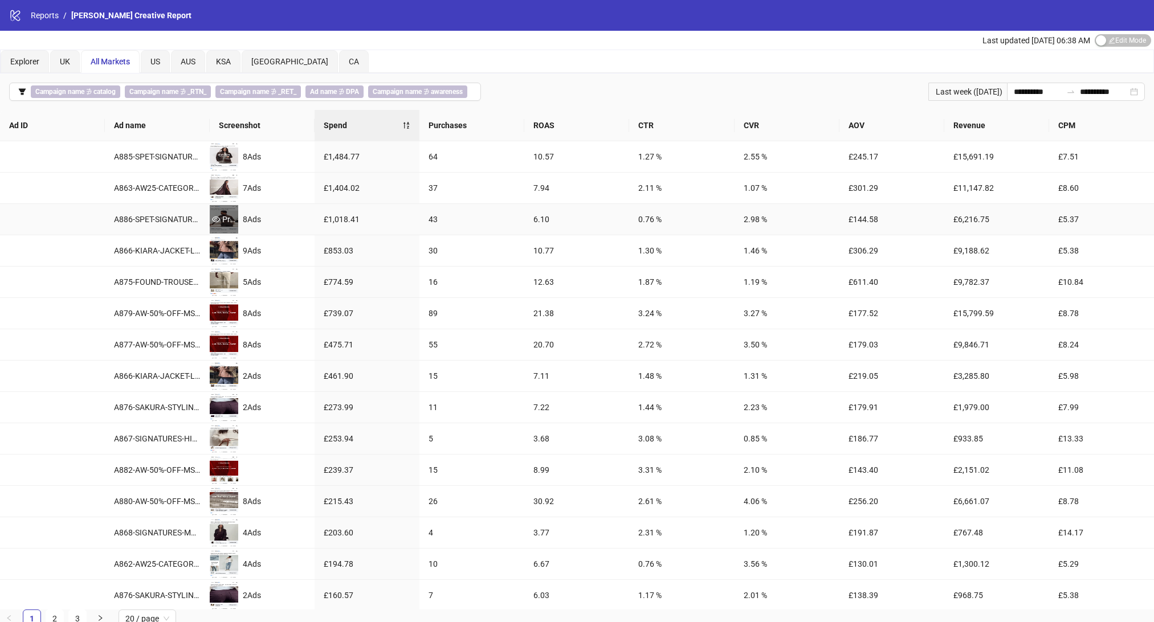
click at [214, 217] on icon "eye" at bounding box center [216, 219] width 8 height 8
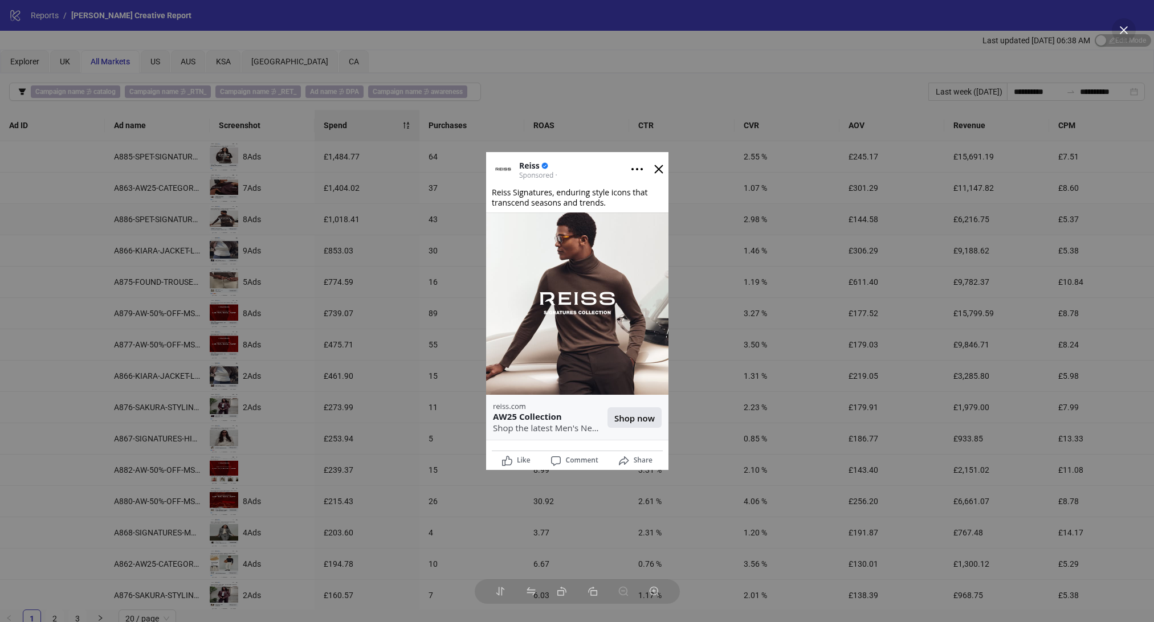
click at [550, 115] on div at bounding box center [577, 311] width 1154 height 622
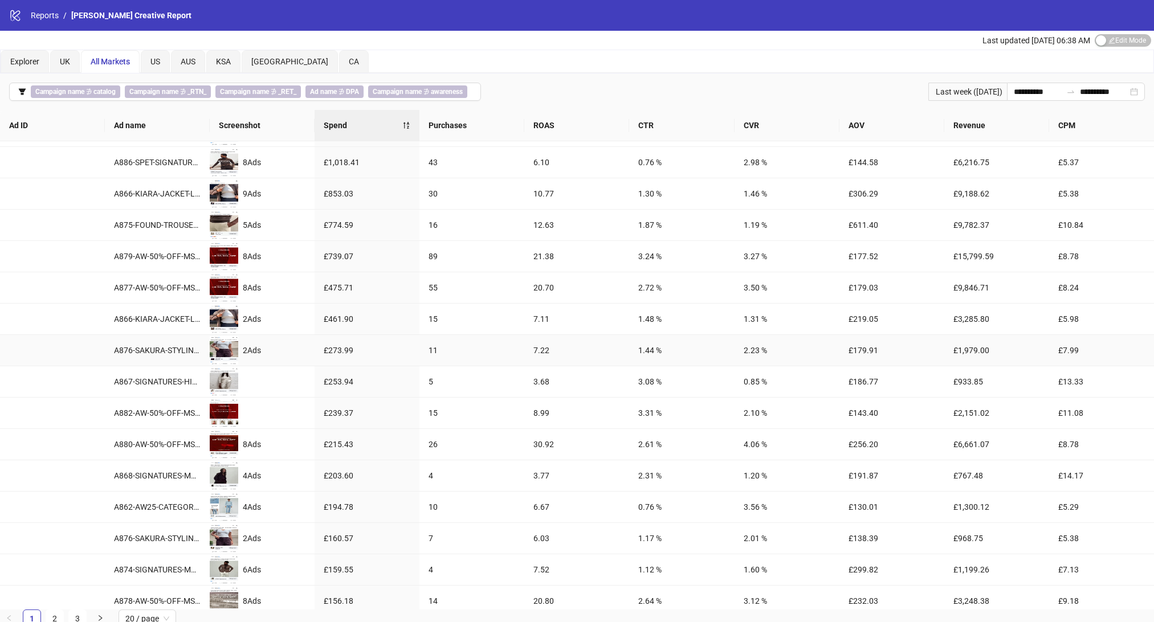
scroll to position [62, 0]
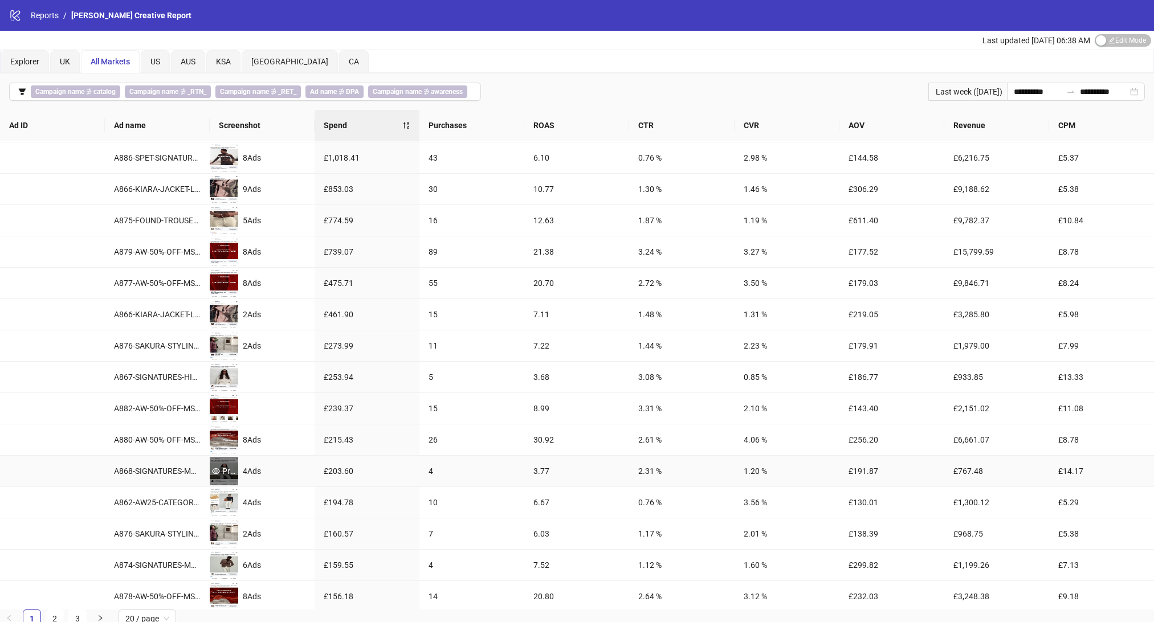
click at [222, 469] on div "Preview" at bounding box center [224, 471] width 28 height 13
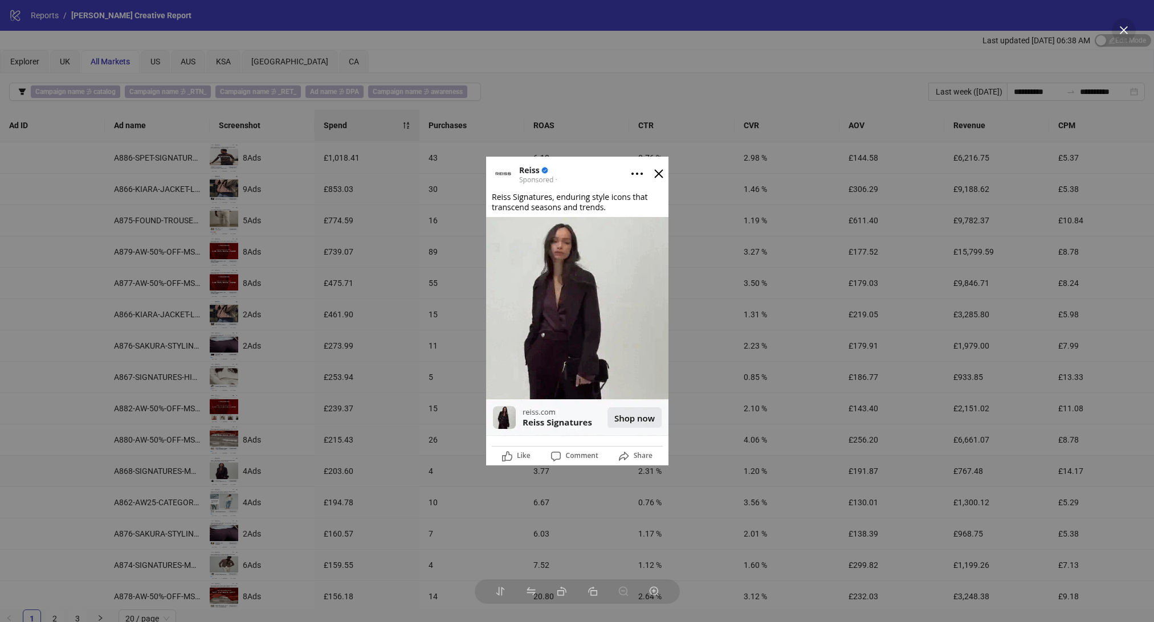
click at [735, 107] on div at bounding box center [577, 311] width 1154 height 622
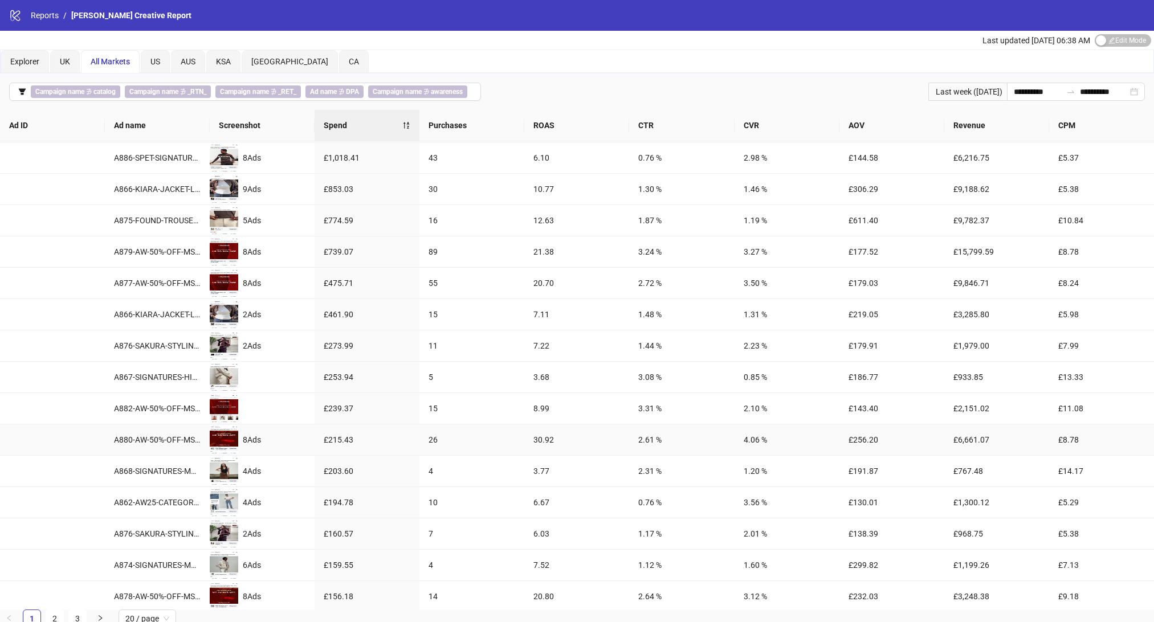
scroll to position [0, 0]
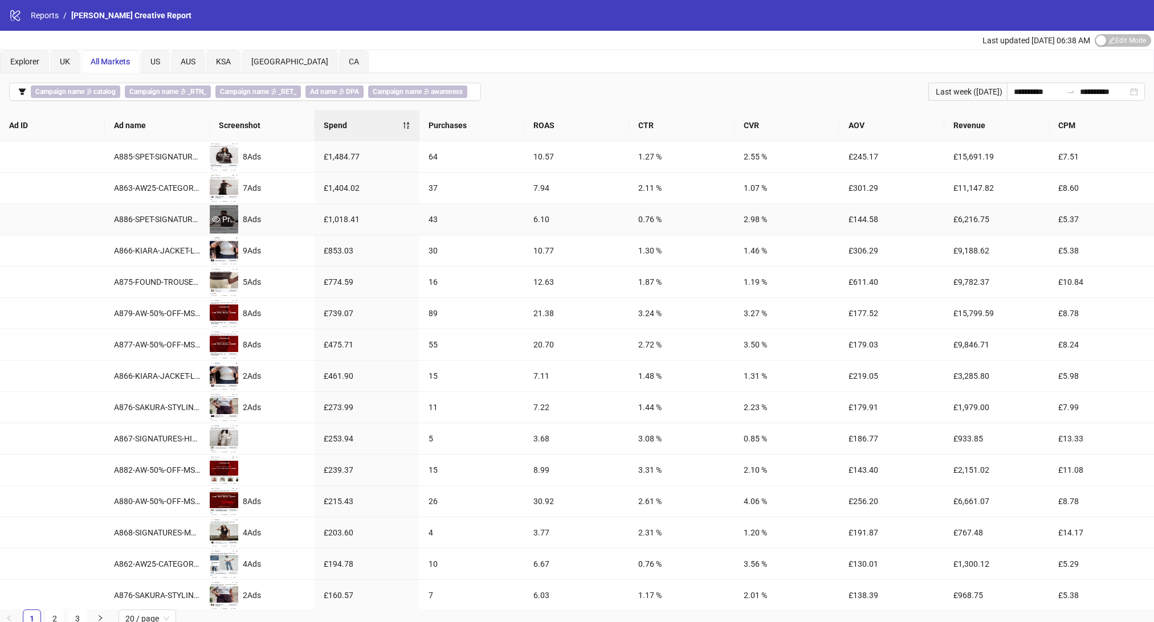
click at [222, 218] on div "Preview" at bounding box center [224, 219] width 28 height 13
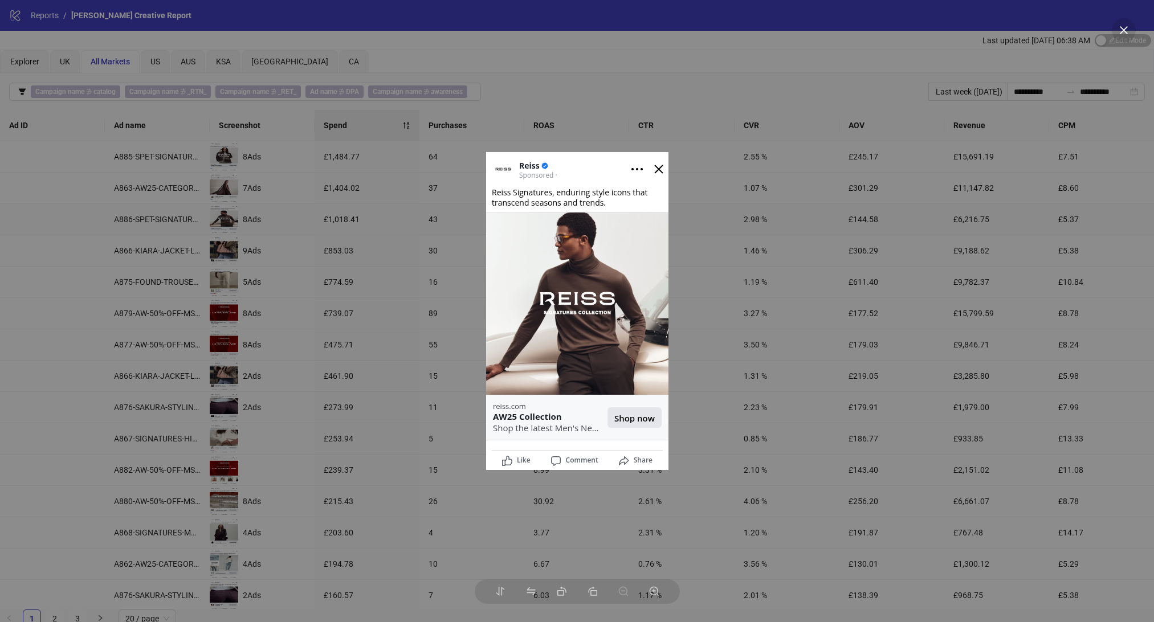
click at [716, 141] on div at bounding box center [577, 311] width 1154 height 622
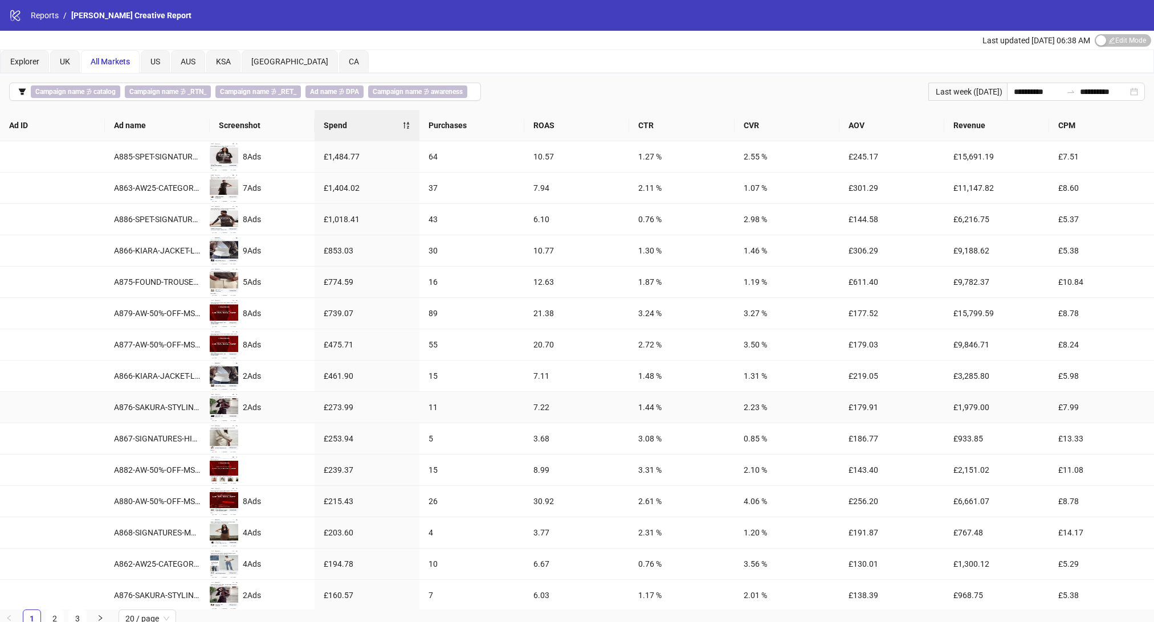
scroll to position [1, 0]
click at [227, 438] on div "Preview" at bounding box center [224, 437] width 28 height 13
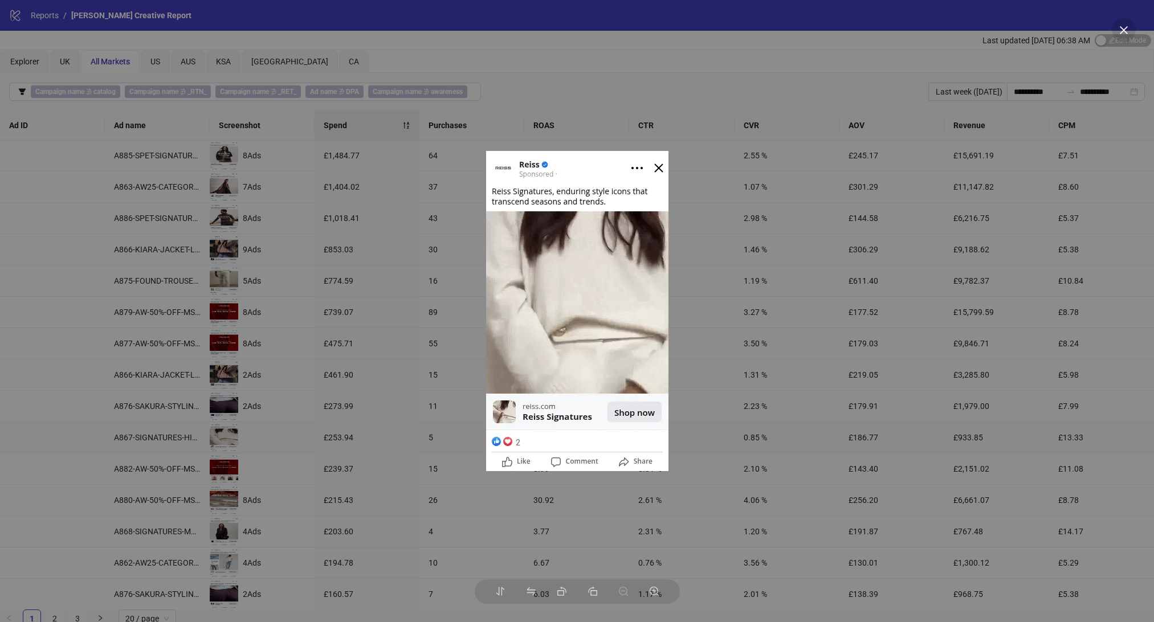
click at [348, 401] on div at bounding box center [577, 311] width 1154 height 622
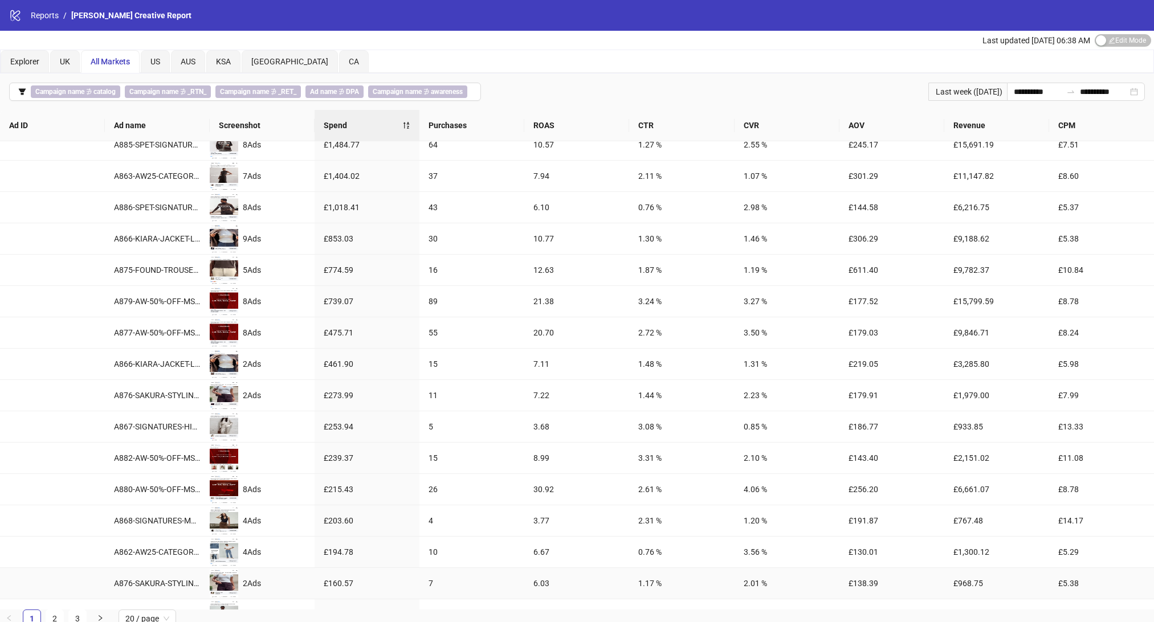
scroll to position [14, 0]
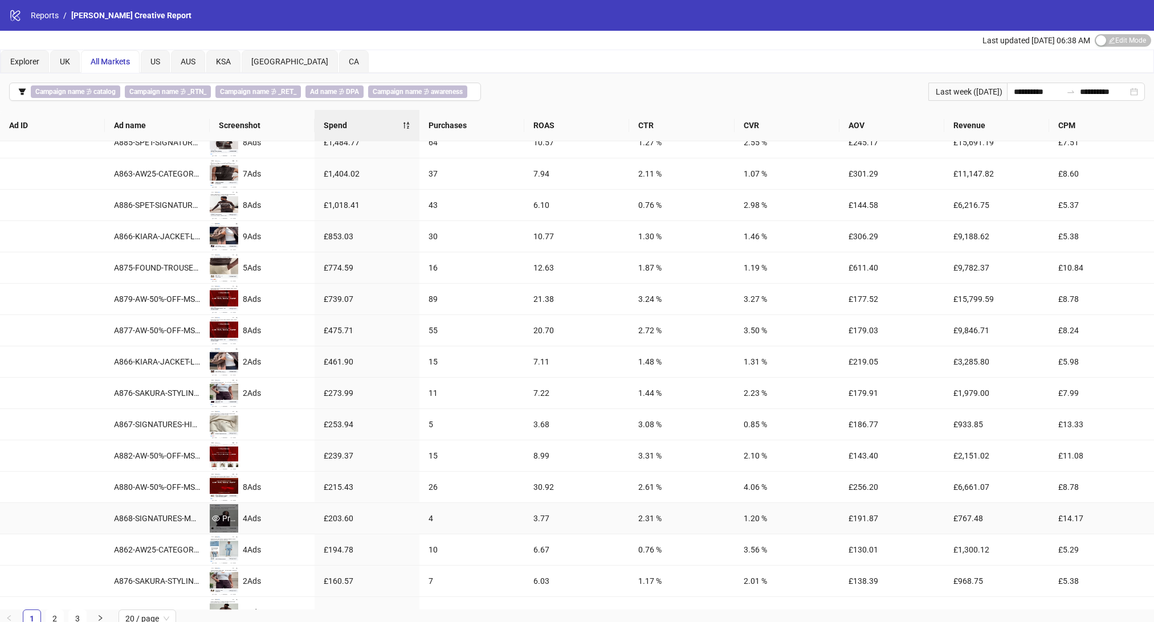
click at [223, 518] on div "Preview" at bounding box center [224, 518] width 28 height 13
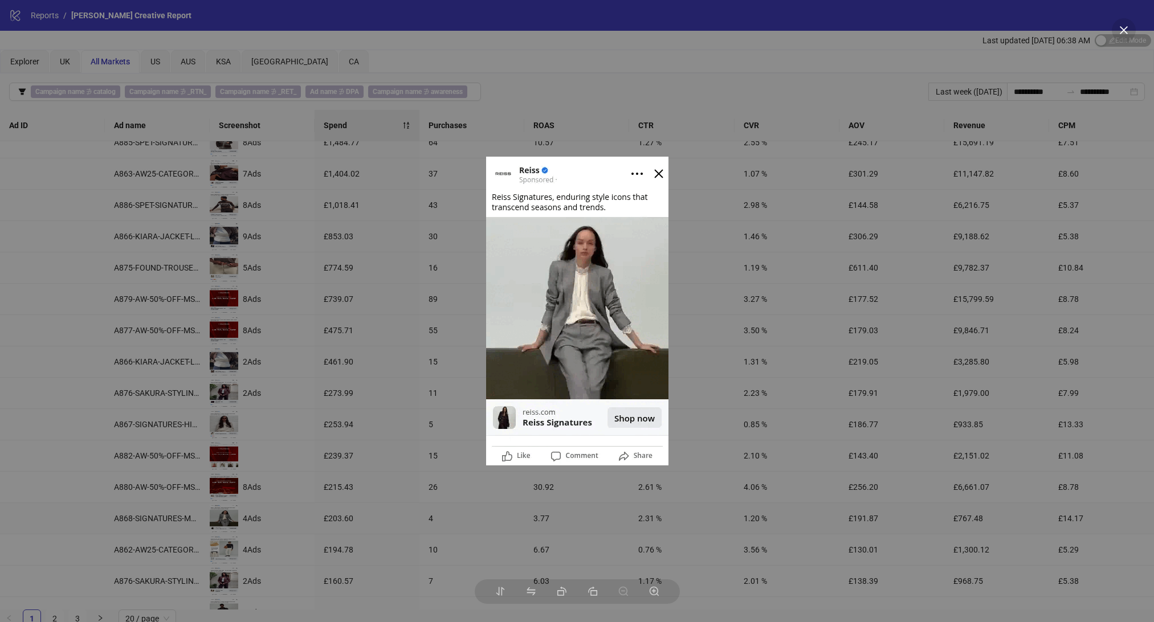
click at [378, 326] on div at bounding box center [577, 311] width 1154 height 622
